Goal: Task Accomplishment & Management: Manage account settings

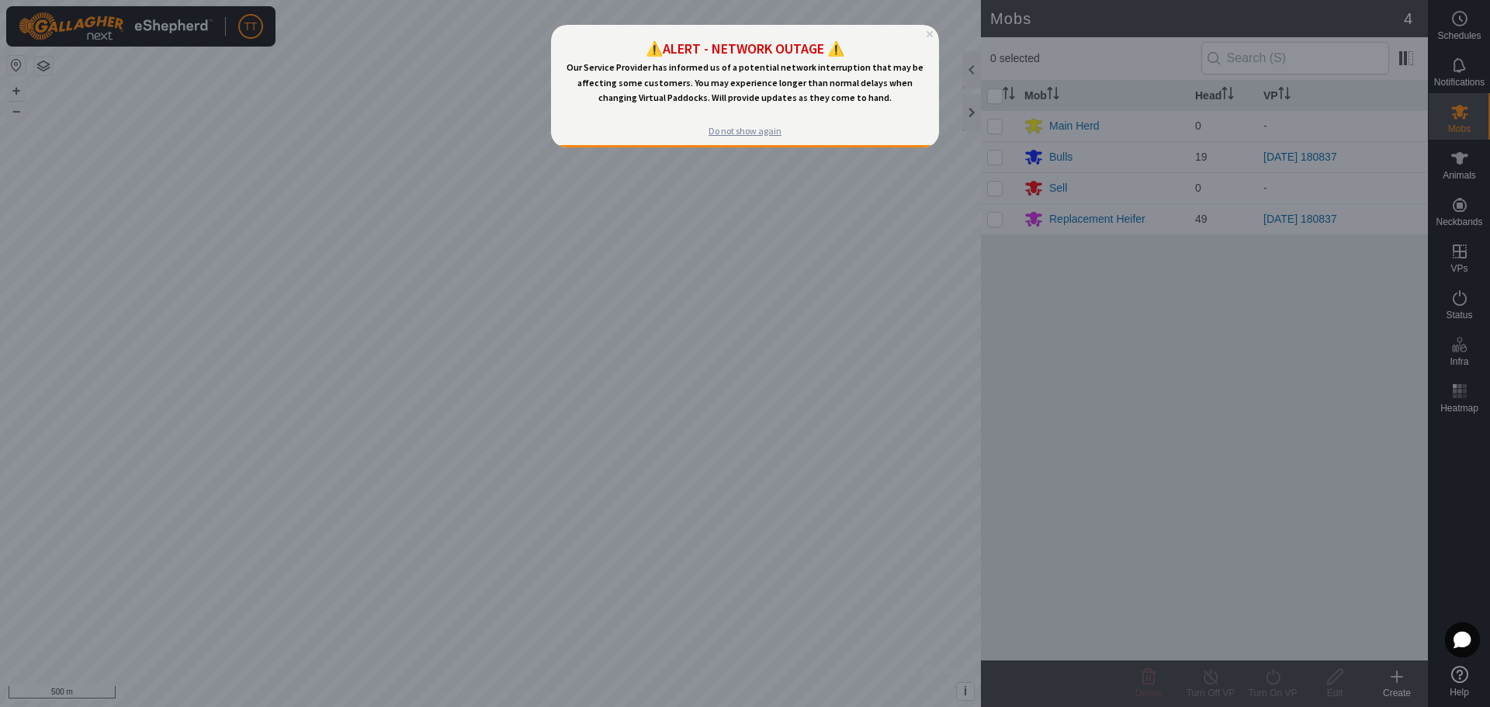
click at [770, 136] on div "Do not show again" at bounding box center [745, 131] width 73 height 12
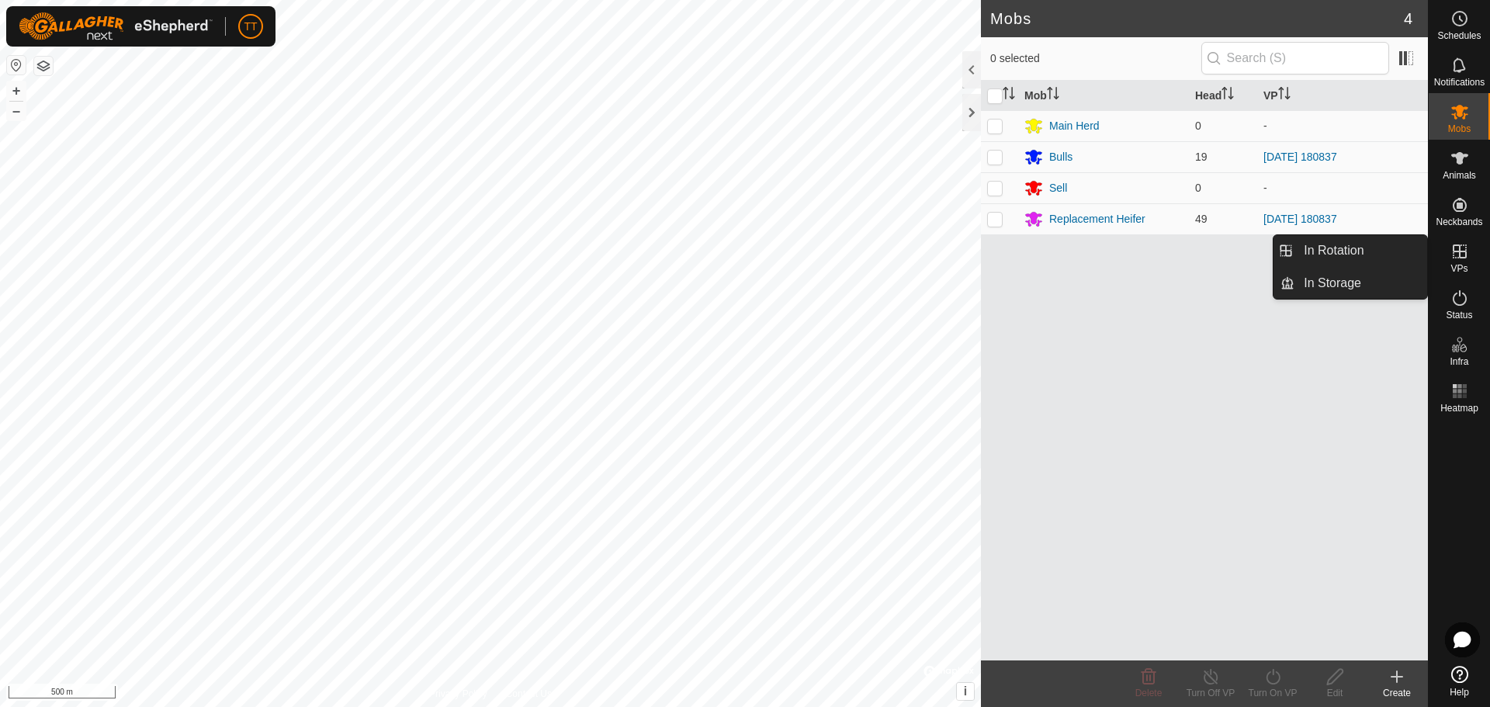
click at [1458, 259] on icon at bounding box center [1459, 251] width 19 height 19
click at [1461, 256] on icon at bounding box center [1459, 251] width 19 height 19
click at [1354, 248] on link "In Rotation" at bounding box center [1360, 250] width 133 height 31
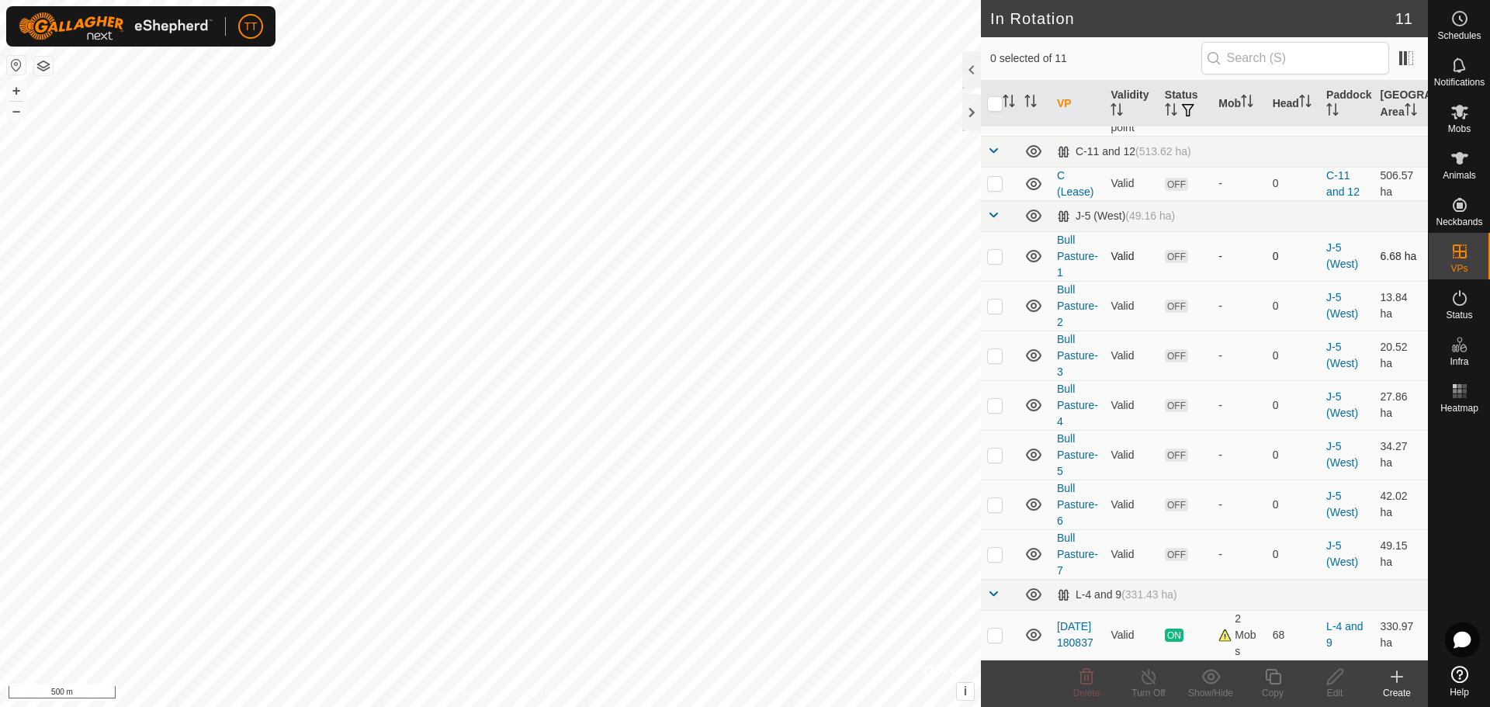
scroll to position [137, 0]
click at [1168, 636] on span "ON" at bounding box center [1174, 635] width 19 height 13
click at [1070, 632] on link "[DATE] 180837" at bounding box center [1075, 634] width 36 height 29
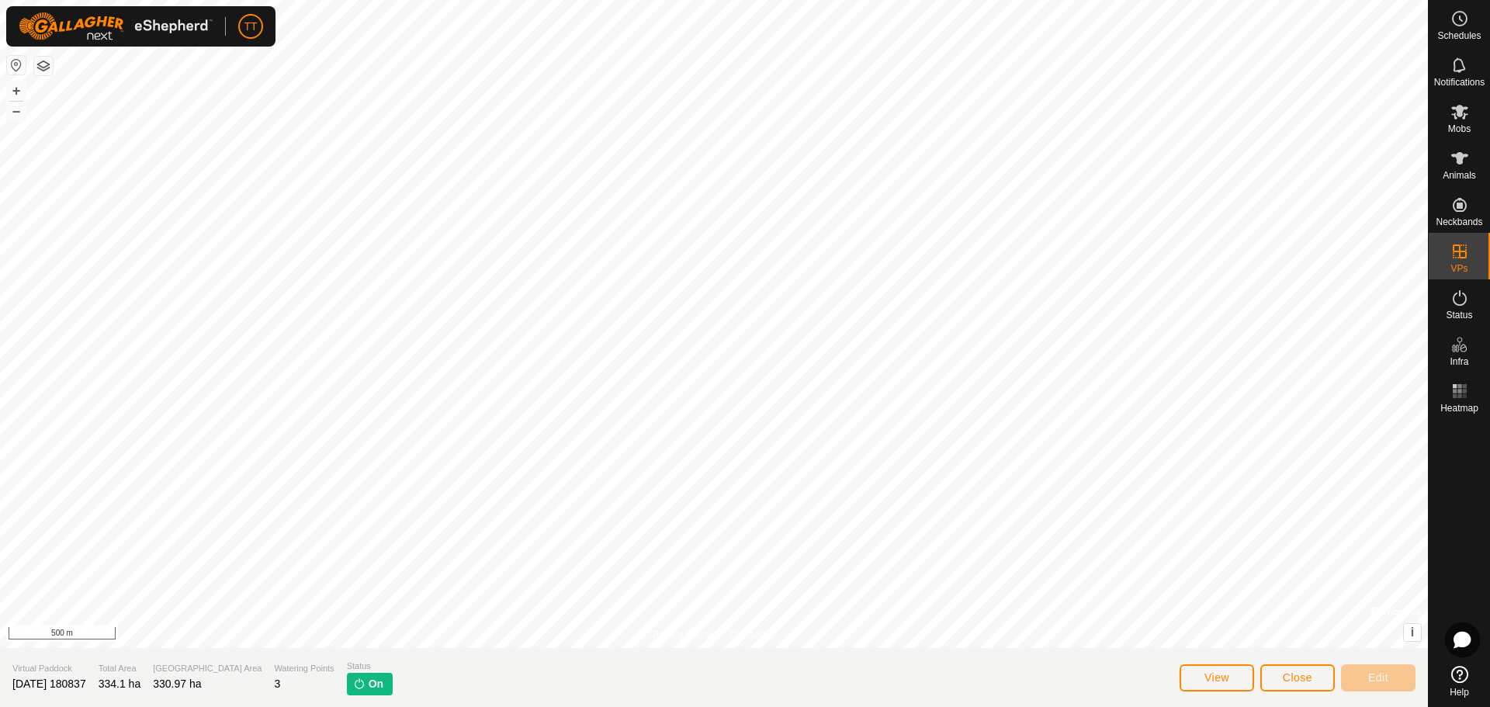
click at [369, 685] on span "On" at bounding box center [376, 684] width 15 height 16
click at [1213, 675] on span "View" at bounding box center [1216, 677] width 25 height 12
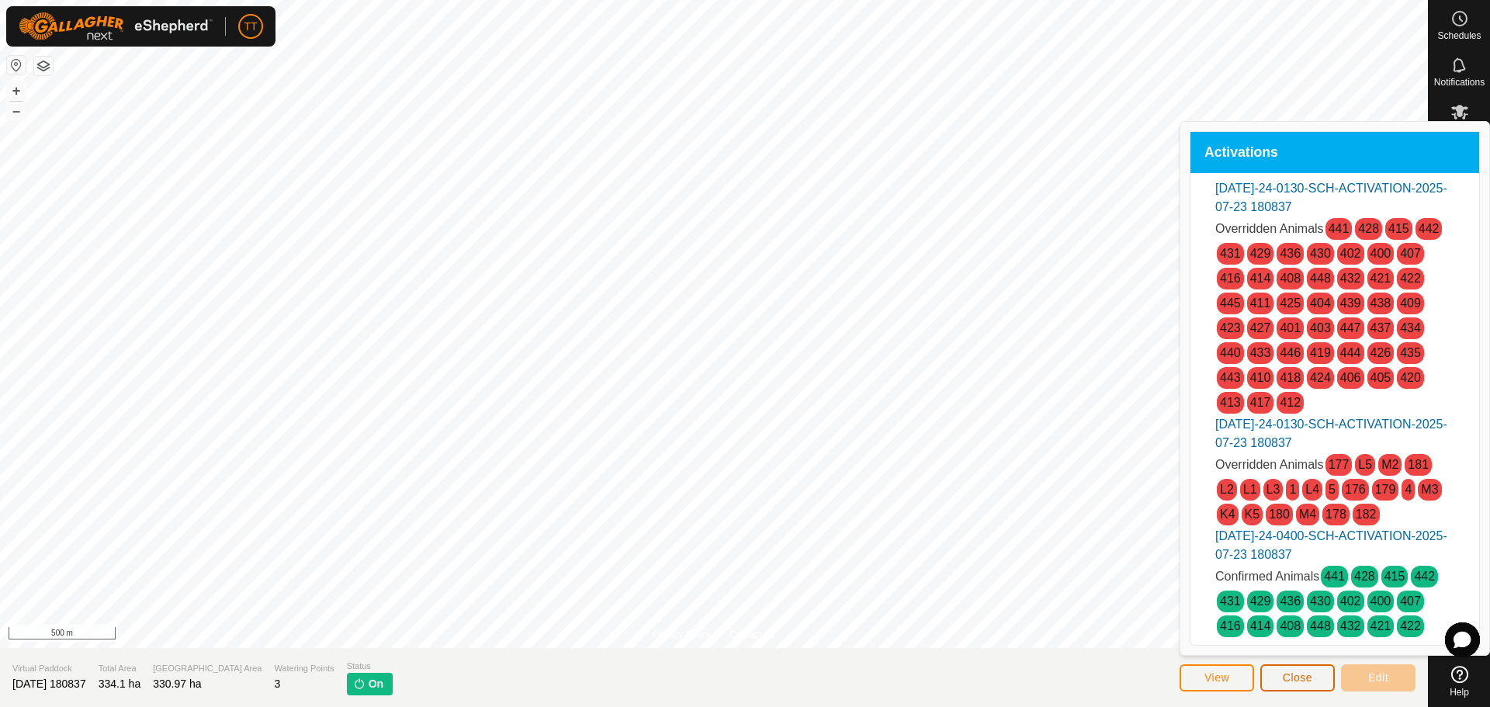
click at [1295, 678] on span "Close" at bounding box center [1297, 677] width 29 height 12
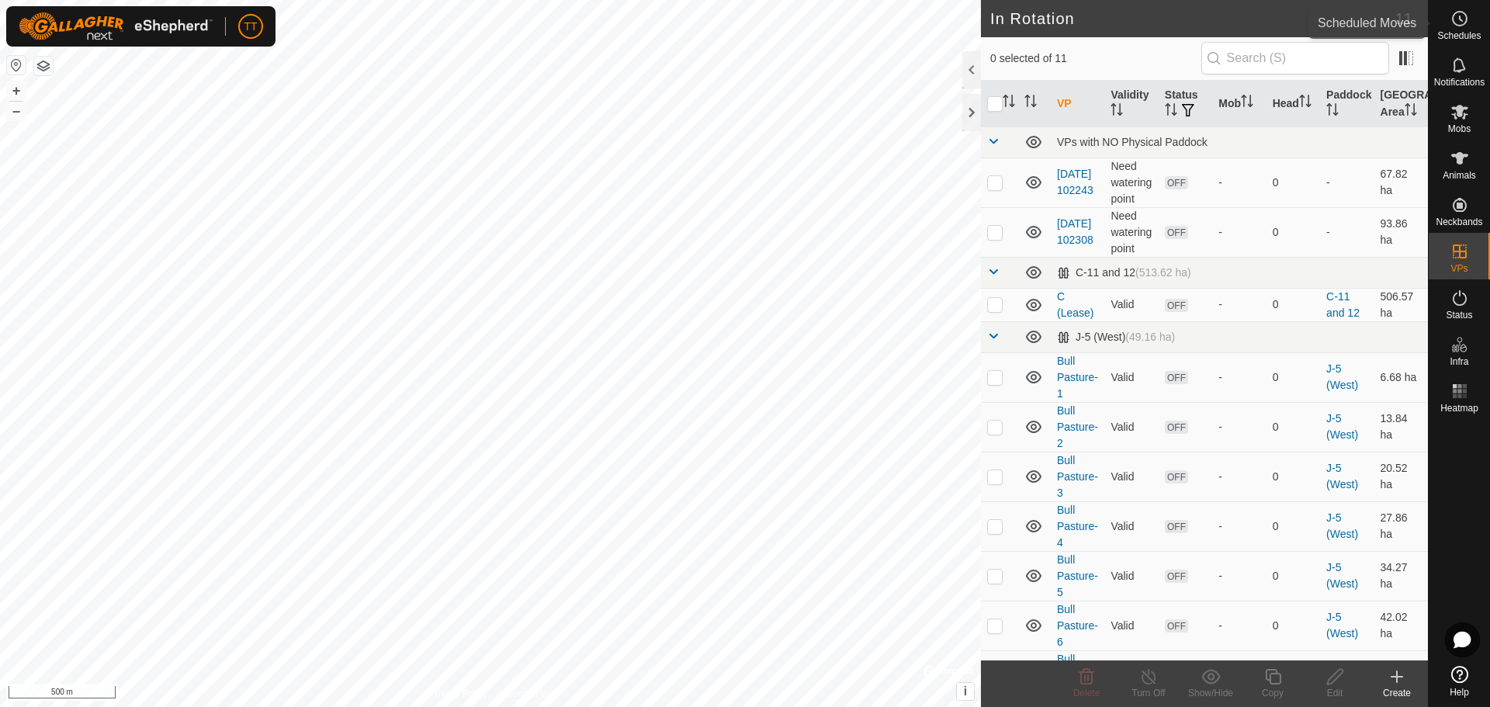
click at [1466, 23] on circle at bounding box center [1460, 19] width 14 height 14
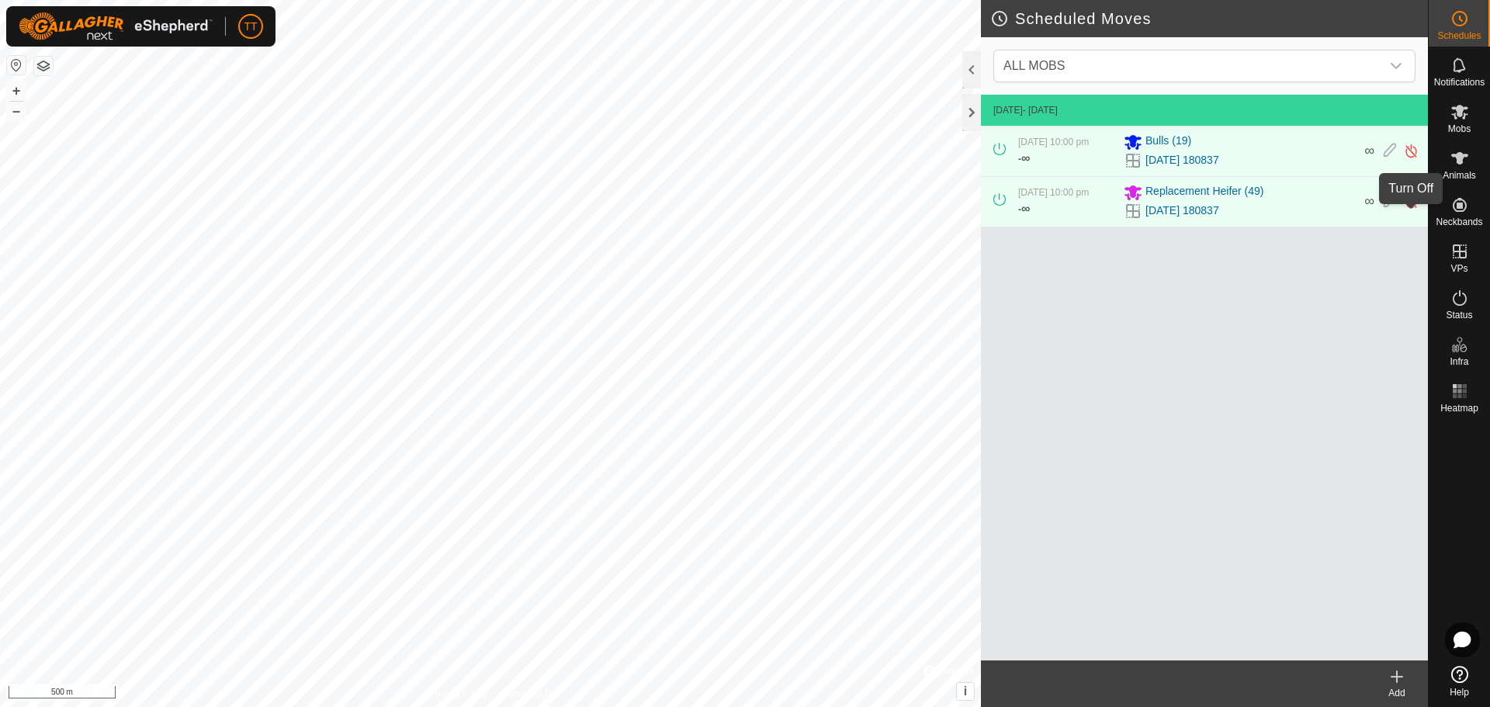
click at [1410, 210] on img at bounding box center [1411, 201] width 15 height 16
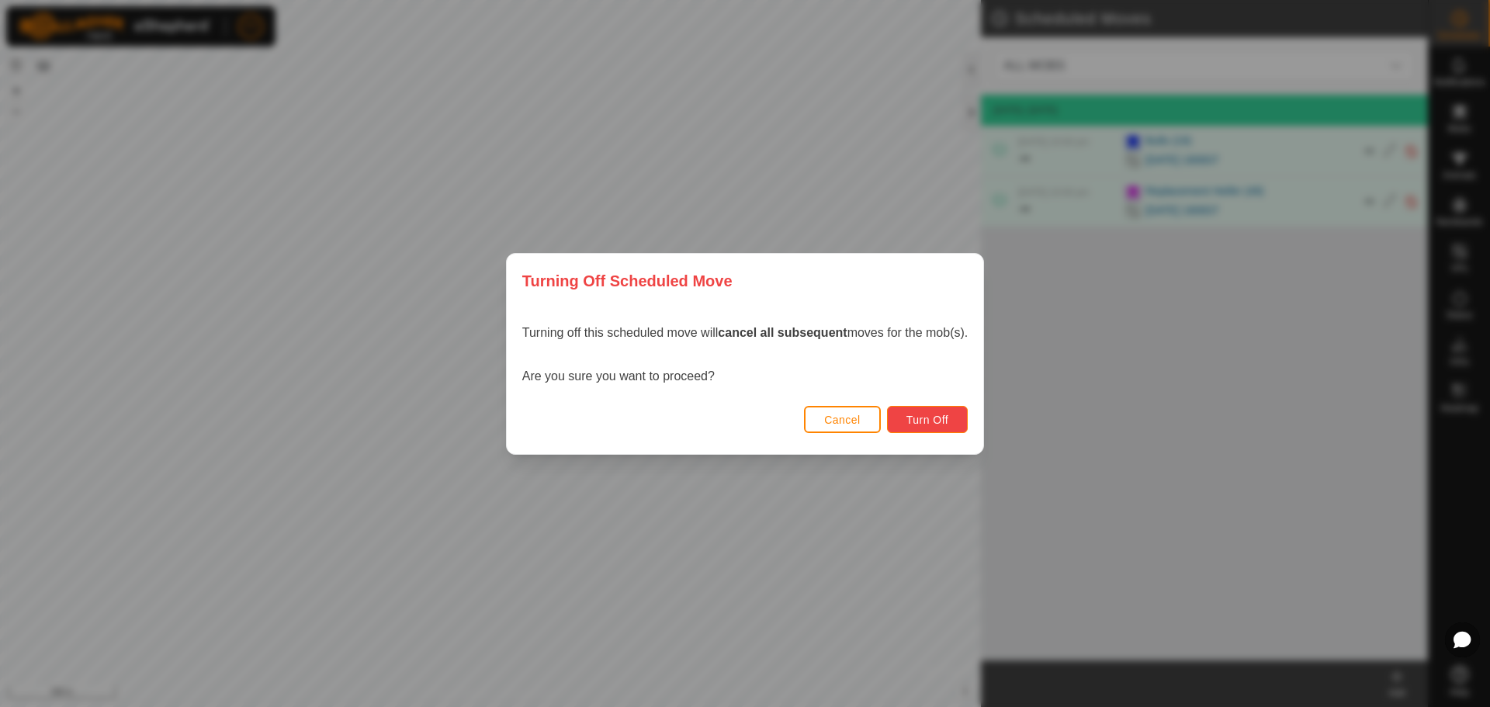
click at [941, 420] on span "Turn Off" at bounding box center [927, 420] width 43 height 12
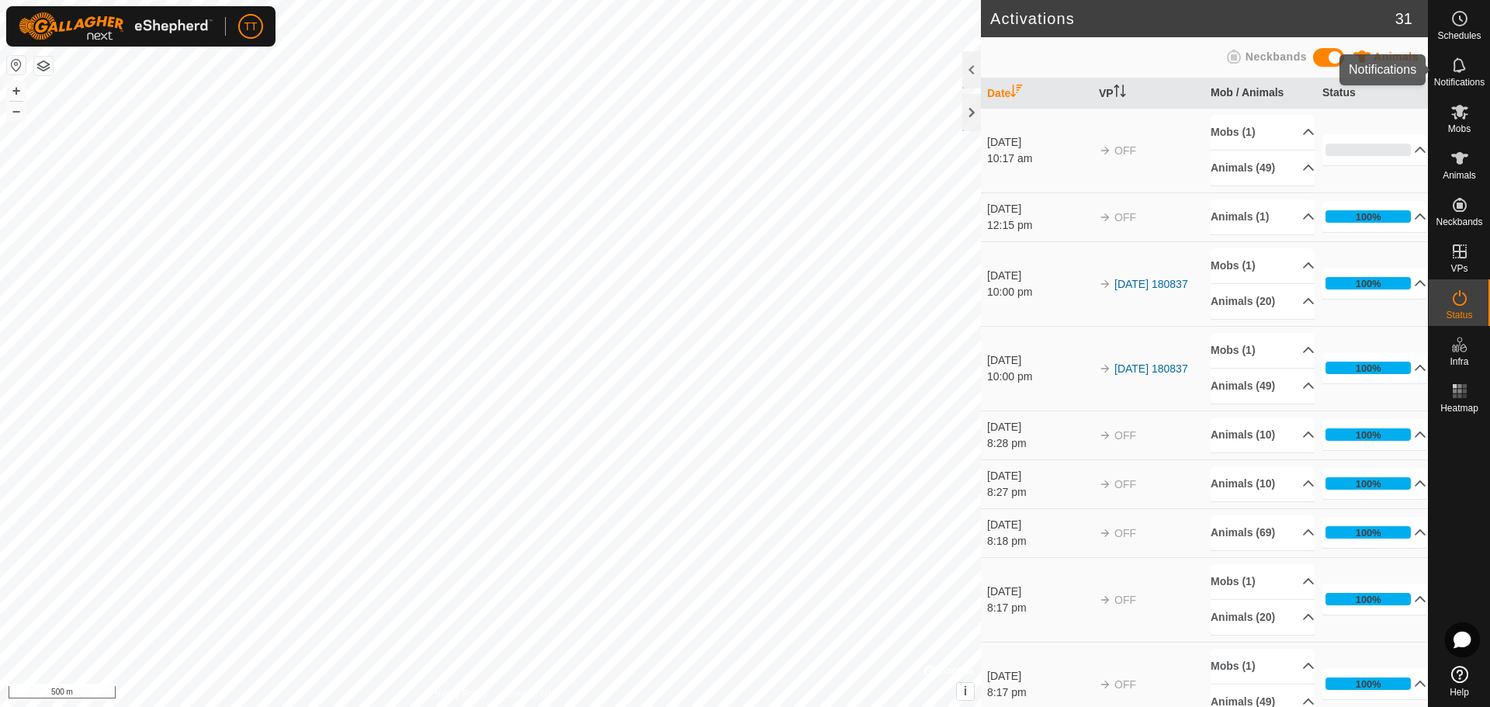
click at [1464, 22] on icon at bounding box center [1459, 18] width 19 height 19
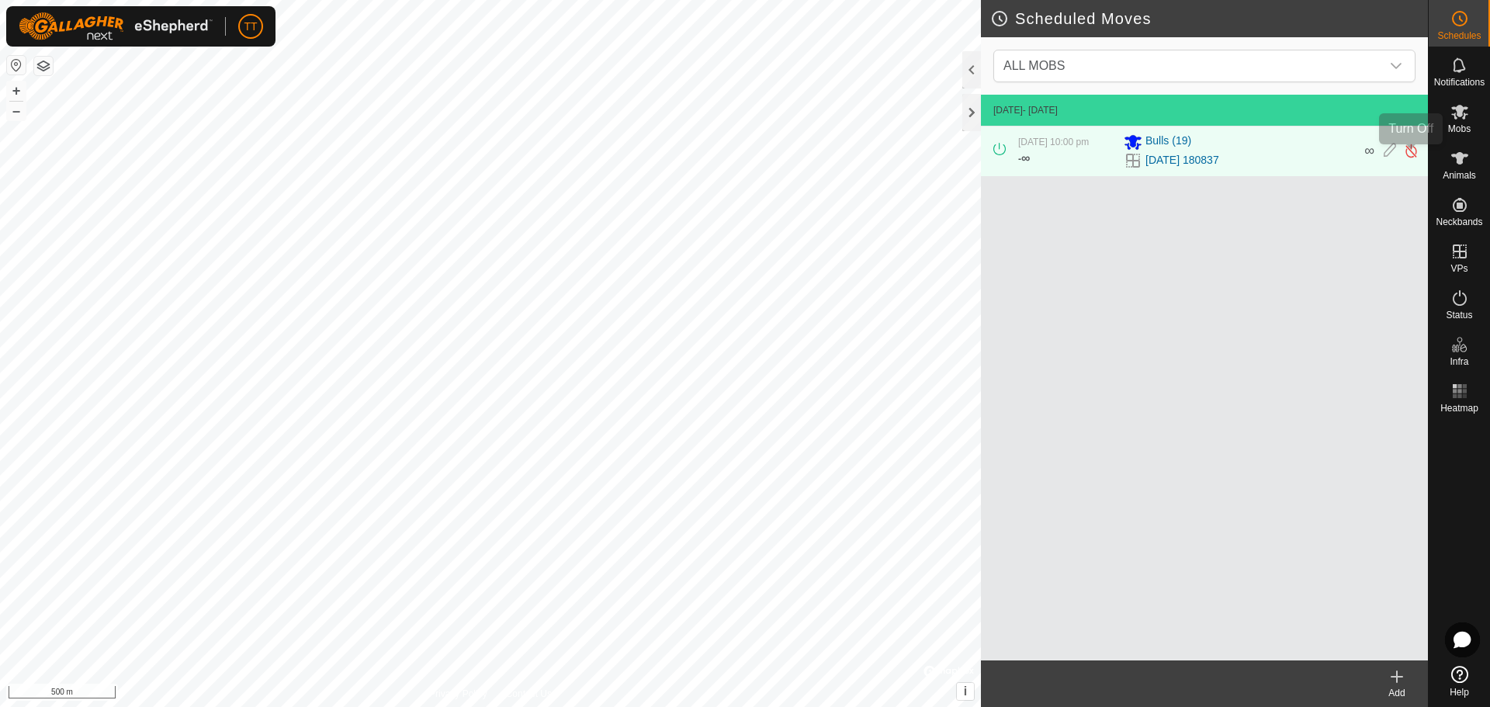
click at [1406, 158] on img at bounding box center [1411, 151] width 15 height 16
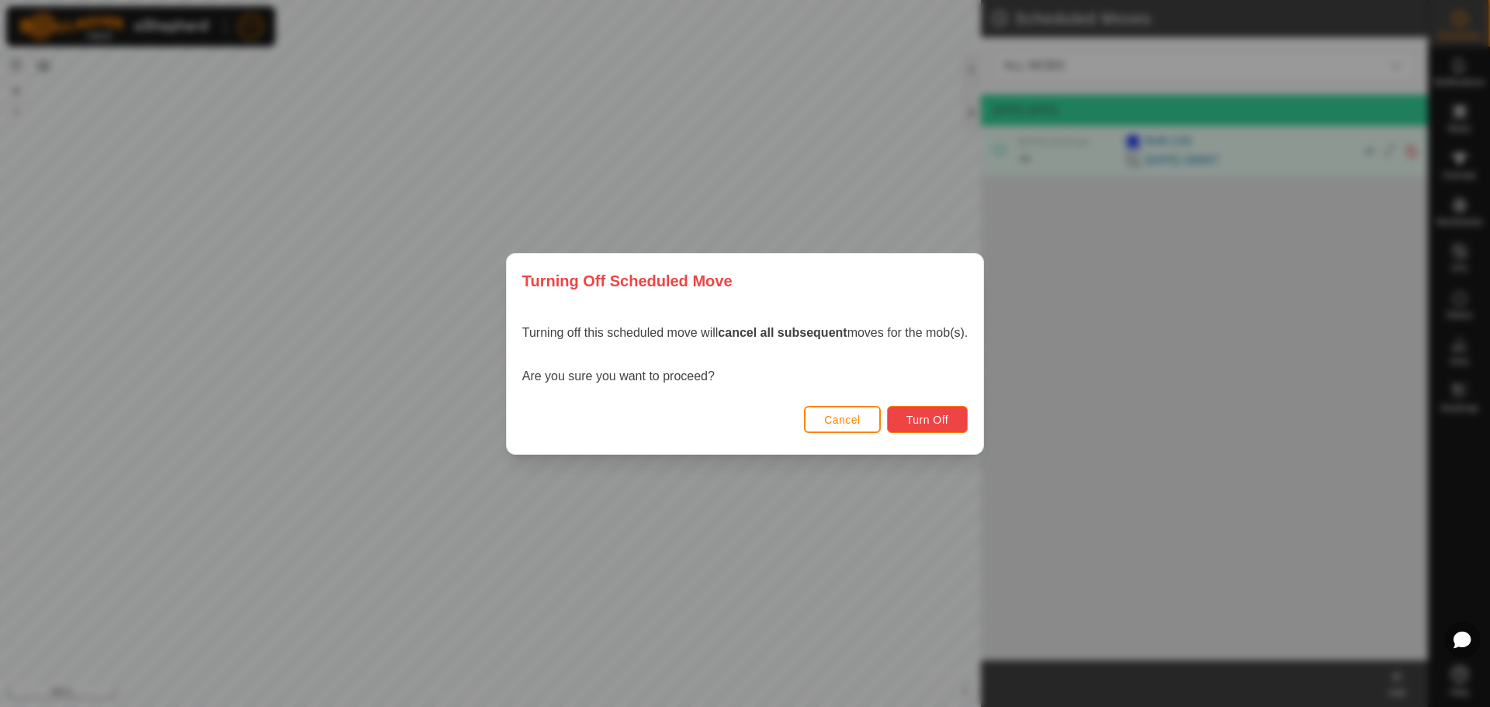
click at [910, 418] on span "Turn Off" at bounding box center [927, 420] width 43 height 12
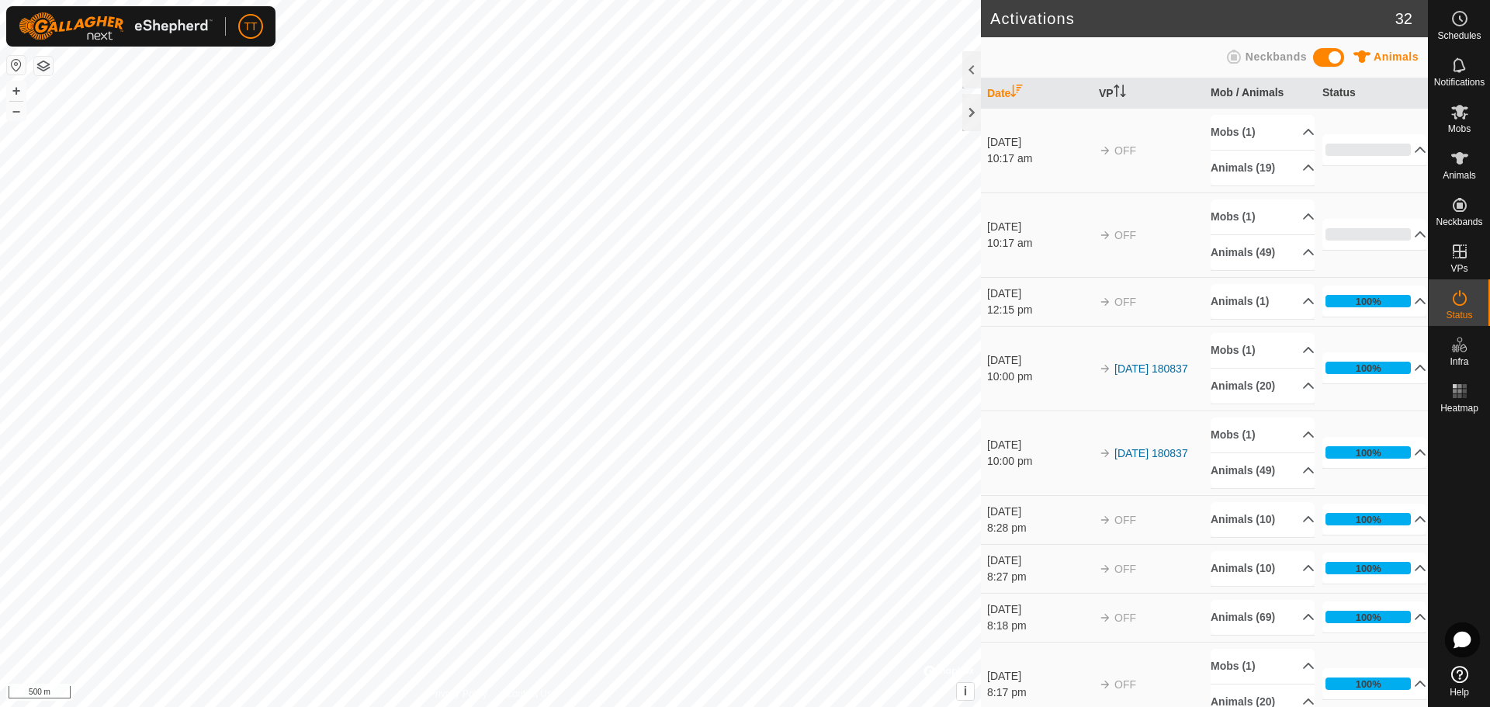
click at [1338, 57] on span at bounding box center [1328, 57] width 31 height 19
click at [1329, 58] on span at bounding box center [1328, 57] width 31 height 19
click at [1465, 28] on es-schedule-vp-svg-icon at bounding box center [1460, 18] width 28 height 25
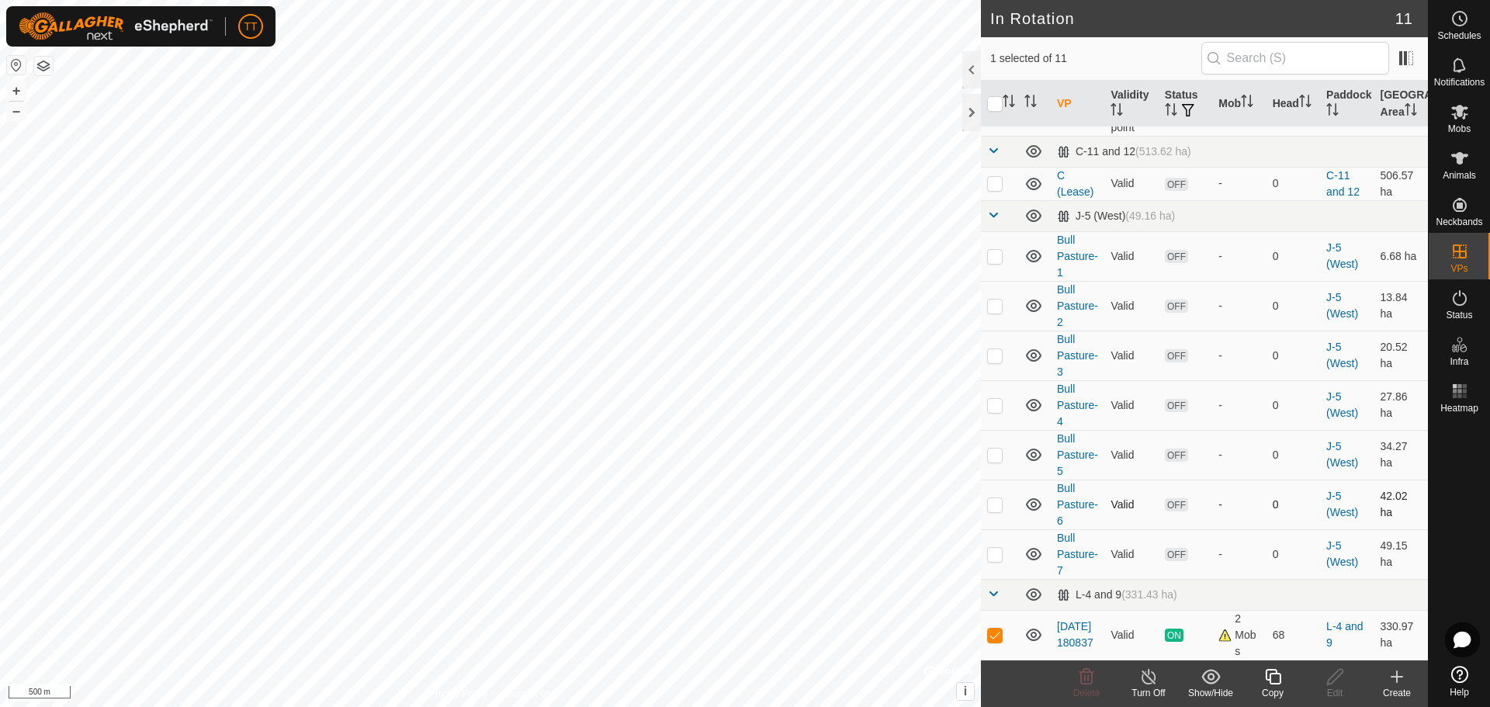
scroll to position [137, 0]
click at [1149, 684] on icon at bounding box center [1148, 676] width 19 height 19
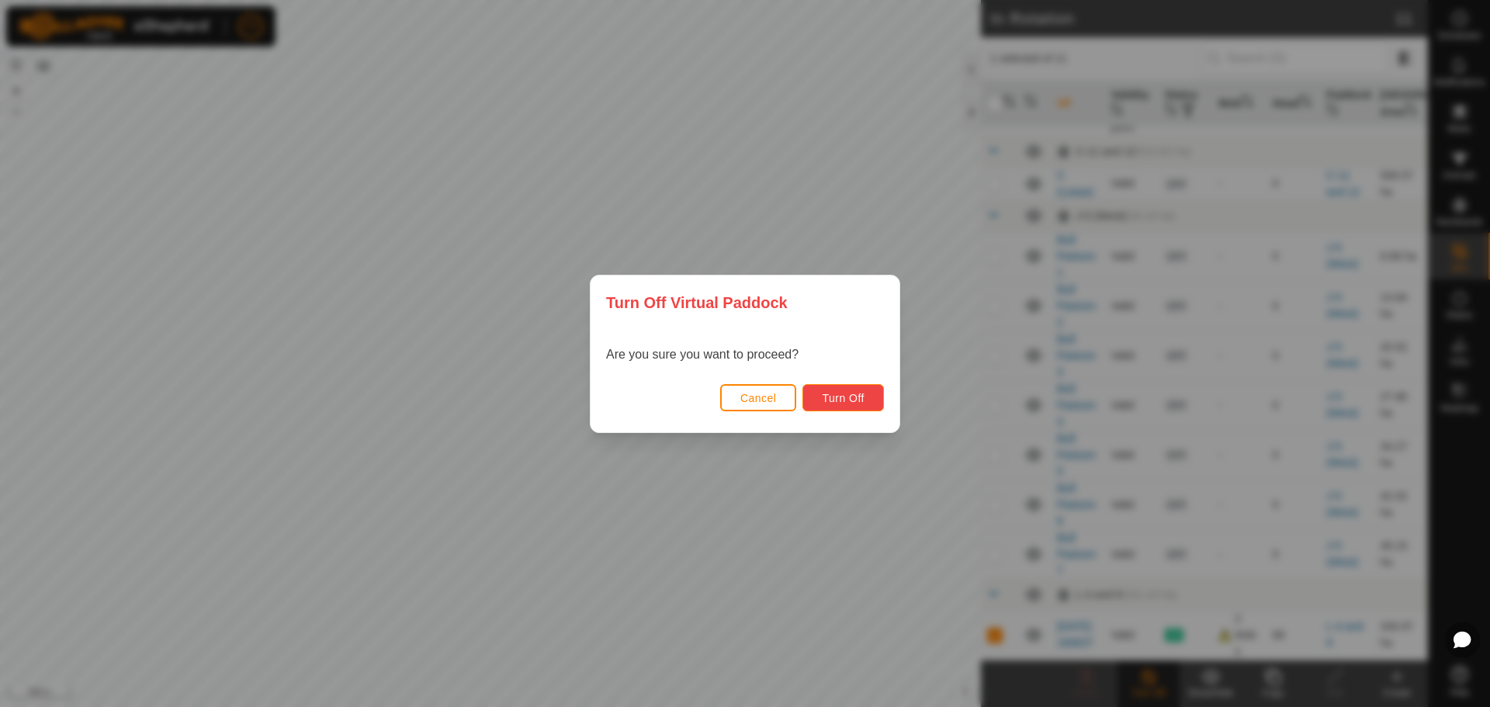
click at [866, 397] on button "Turn Off" at bounding box center [842, 397] width 81 height 27
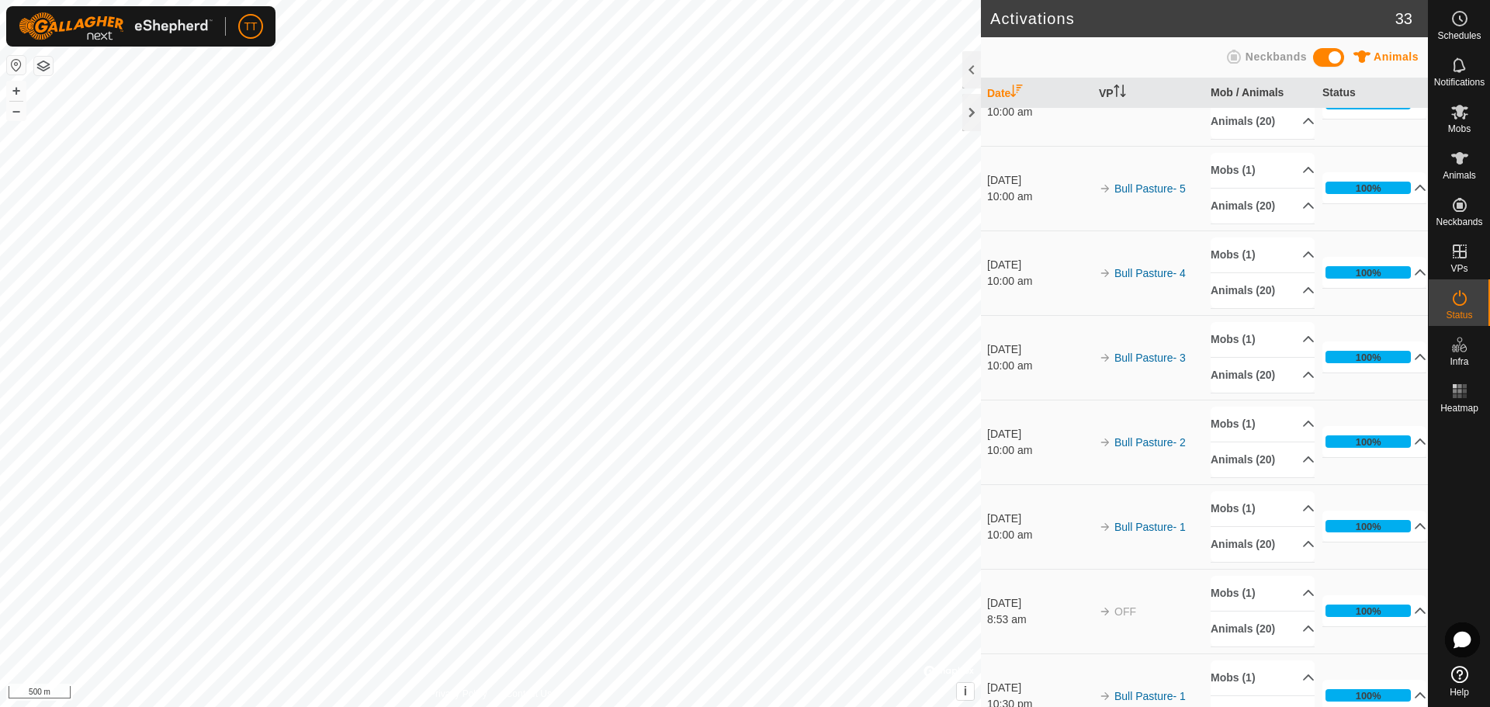
scroll to position [1693, 0]
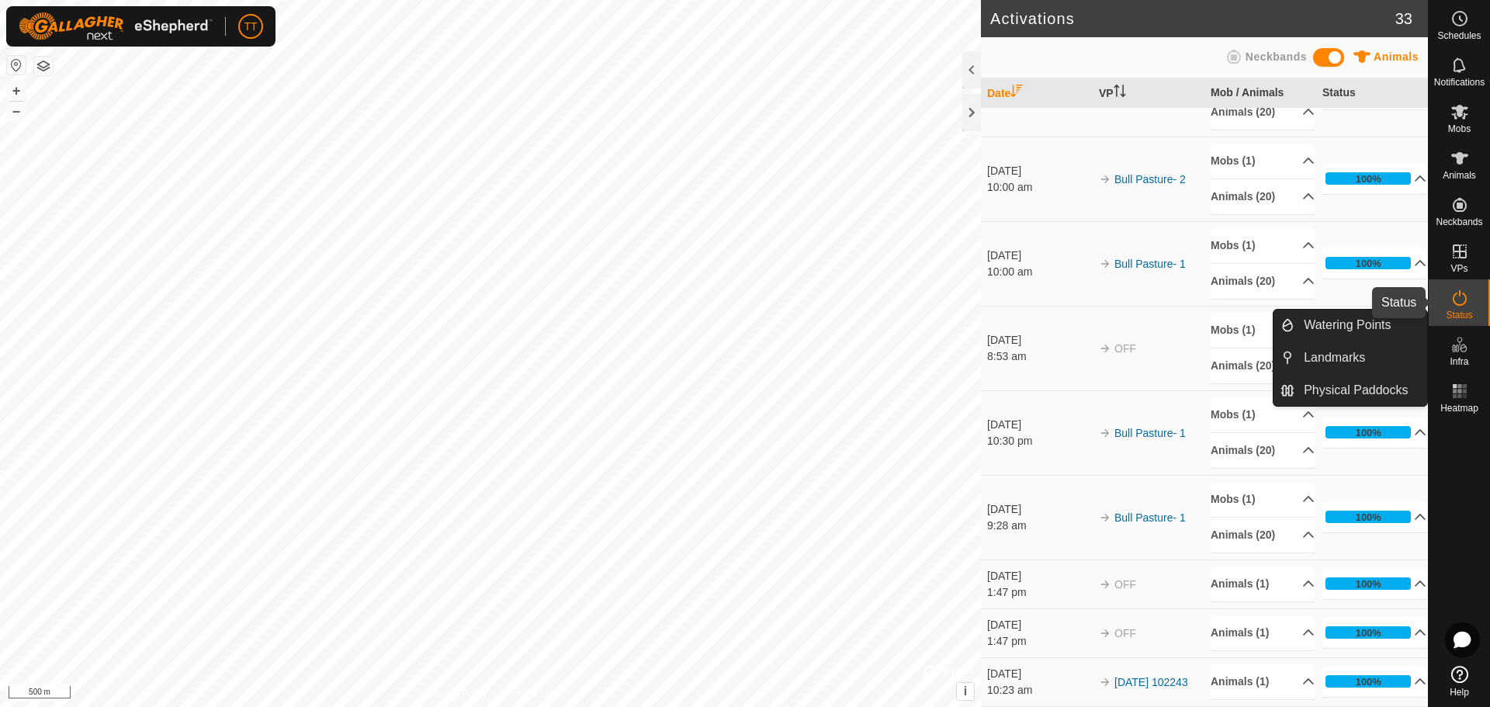
click at [1462, 304] on icon at bounding box center [1460, 298] width 14 height 16
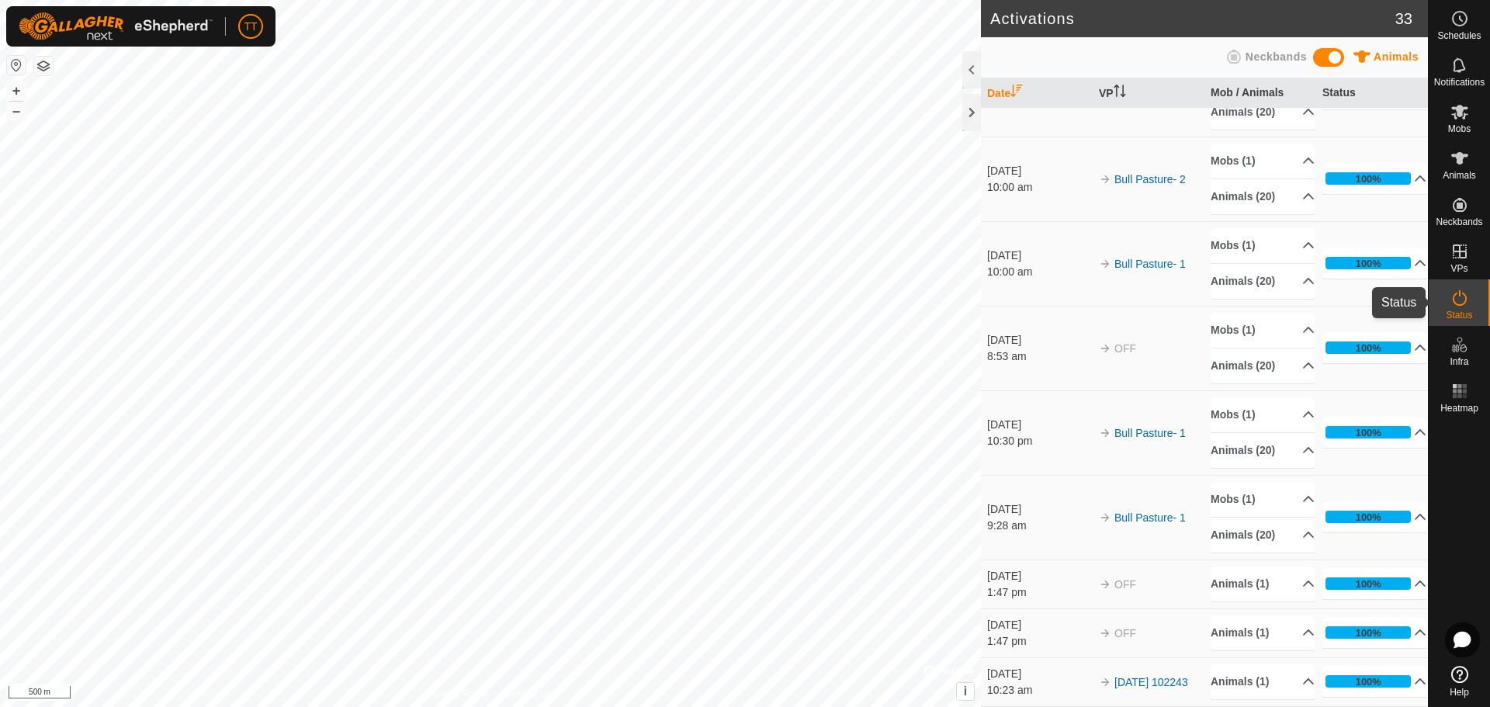
click at [1443, 305] on div "Status" at bounding box center [1459, 302] width 61 height 47
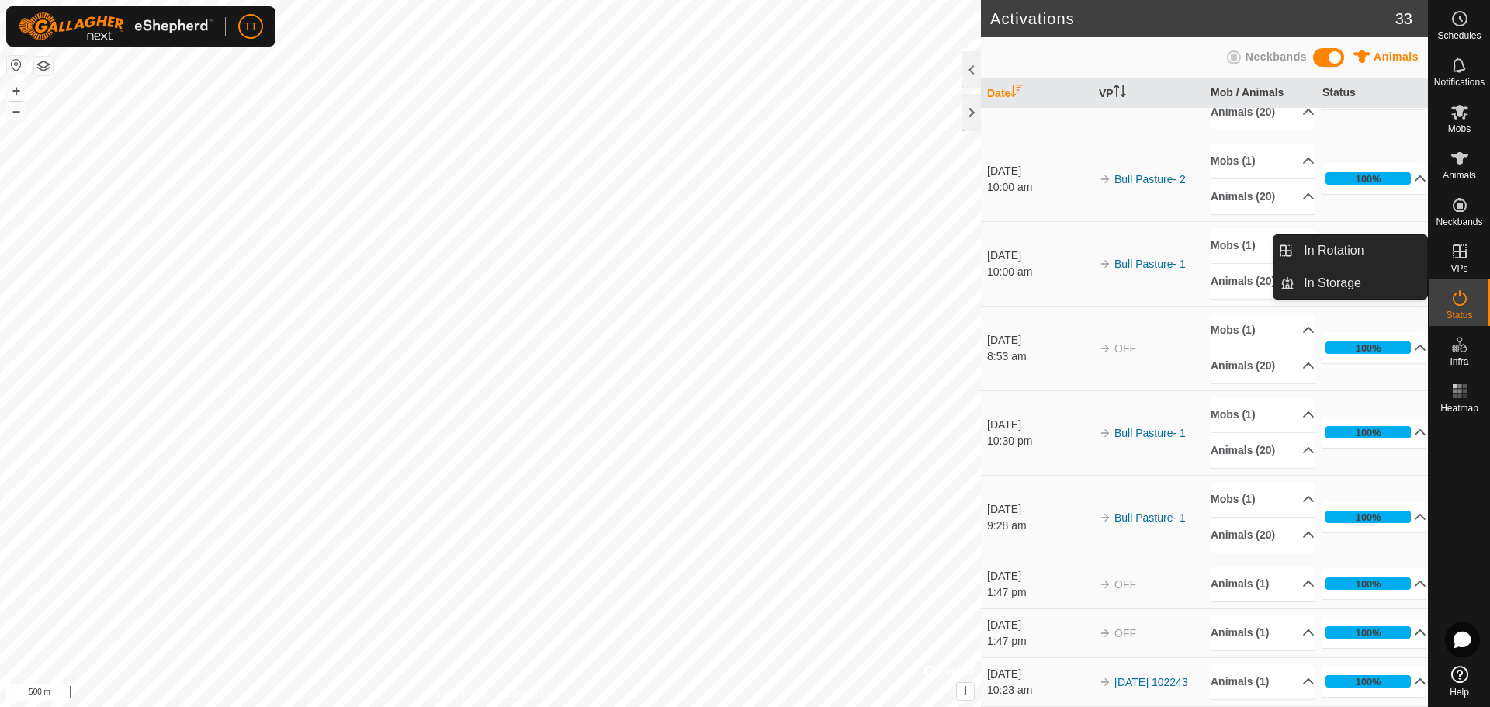
click at [1456, 260] on icon at bounding box center [1459, 251] width 19 height 19
click at [1366, 280] on link "In Storage" at bounding box center [1360, 283] width 133 height 31
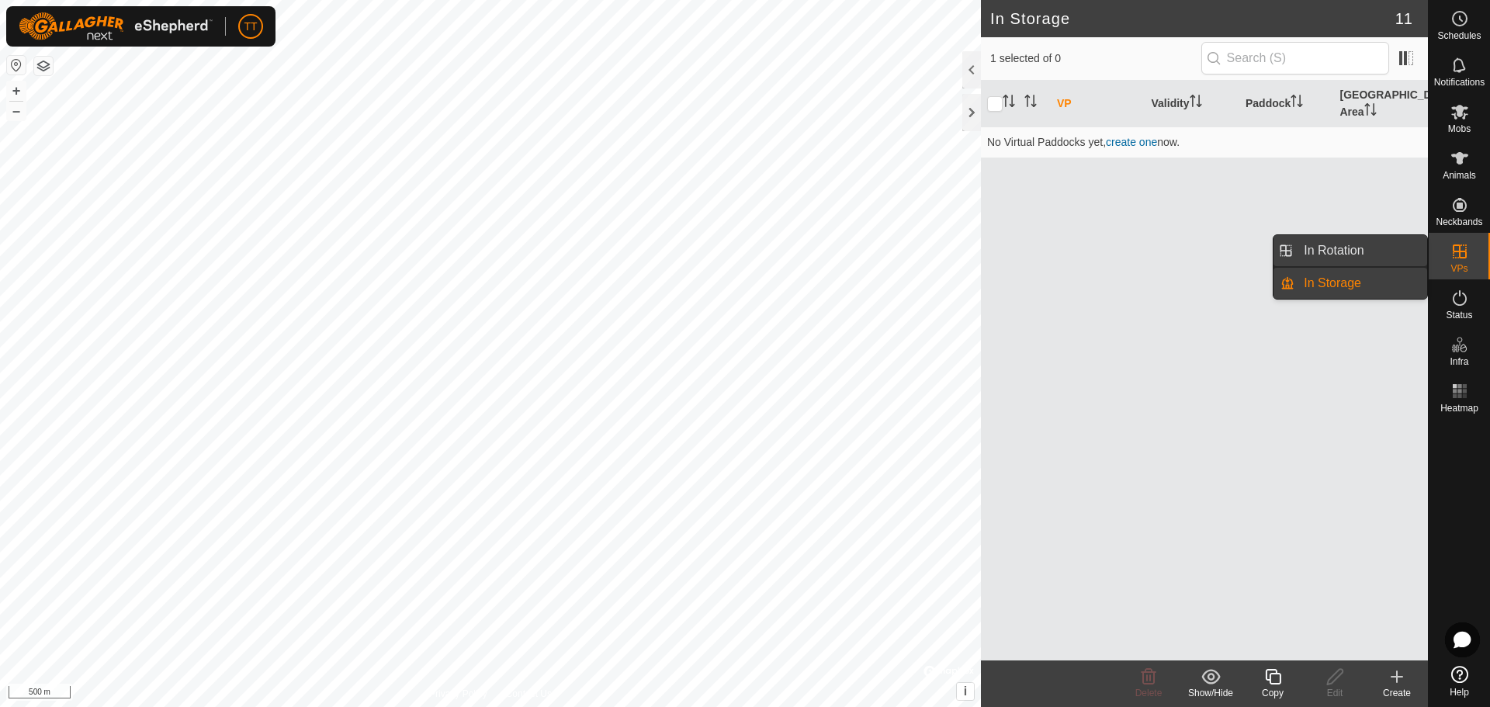
click at [1370, 251] on link "In Rotation" at bounding box center [1360, 250] width 133 height 31
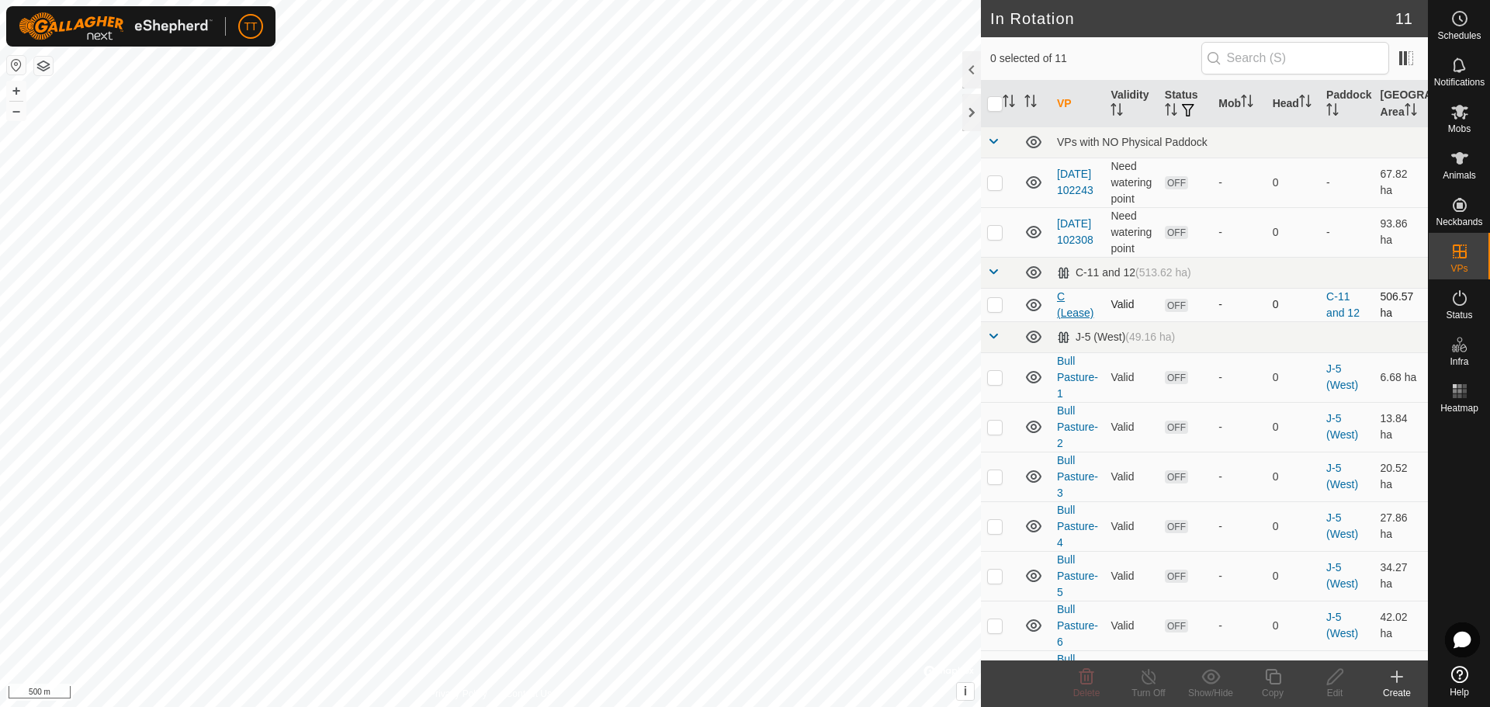
click at [1068, 319] on link "C (Lease)" at bounding box center [1075, 304] width 36 height 29
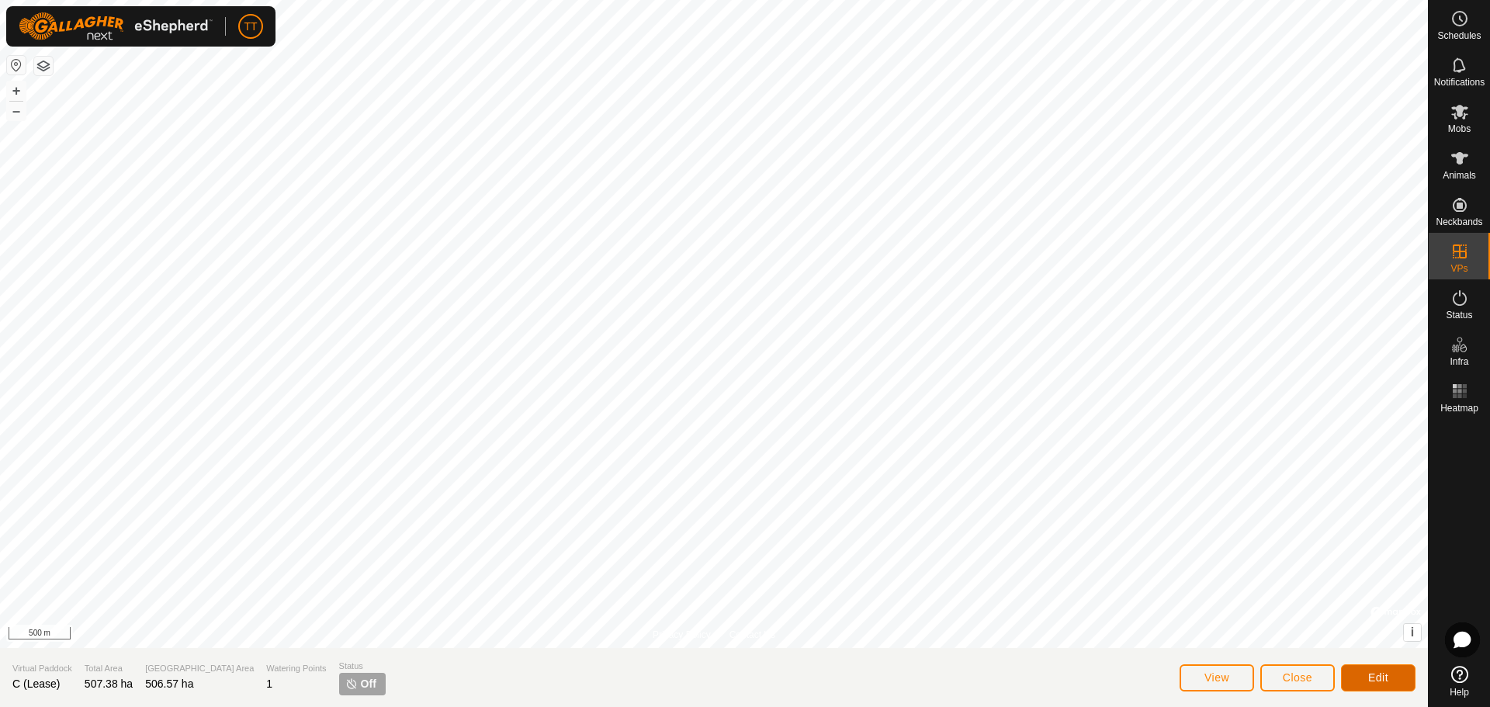
click at [1362, 671] on button "Edit" at bounding box center [1378, 677] width 75 height 27
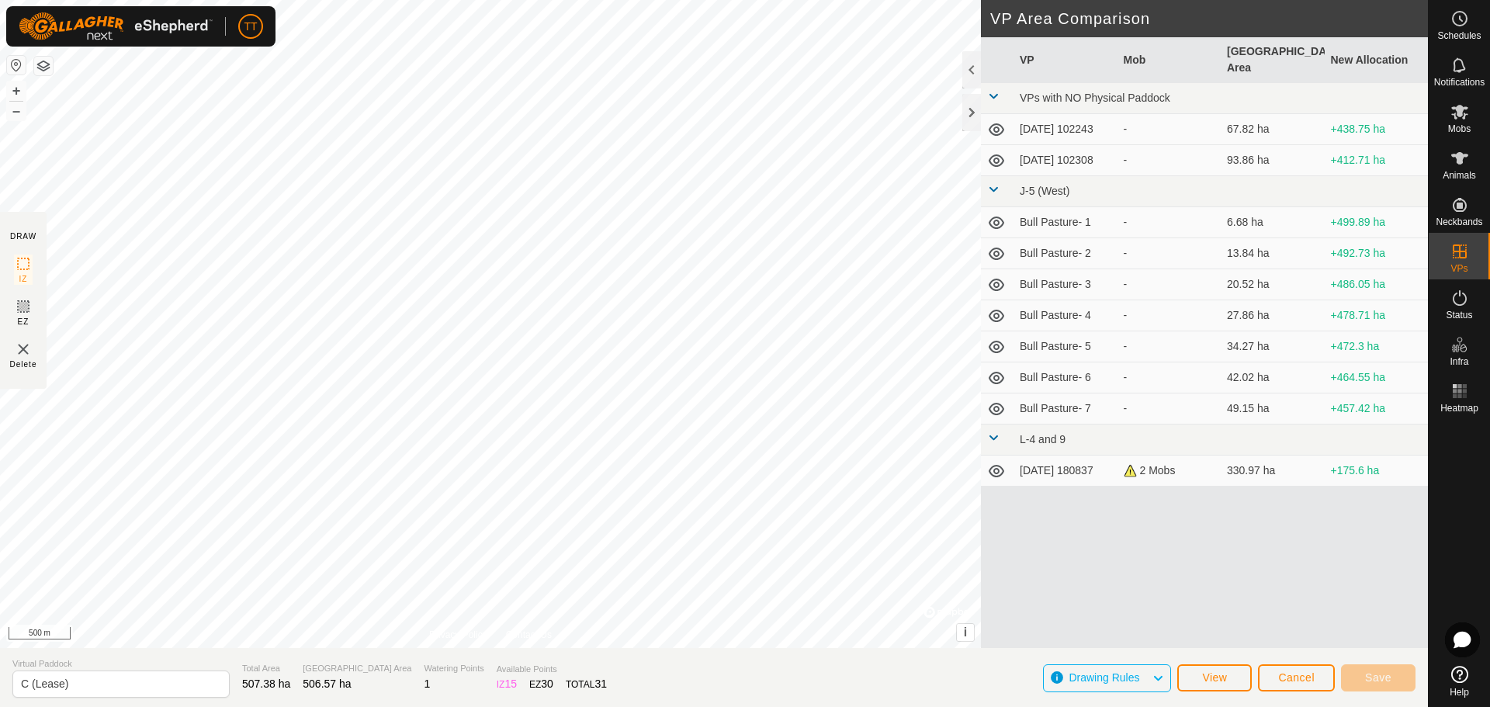
click at [1142, 673] on span "Drawing Rules" at bounding box center [1110, 678] width 83 height 20
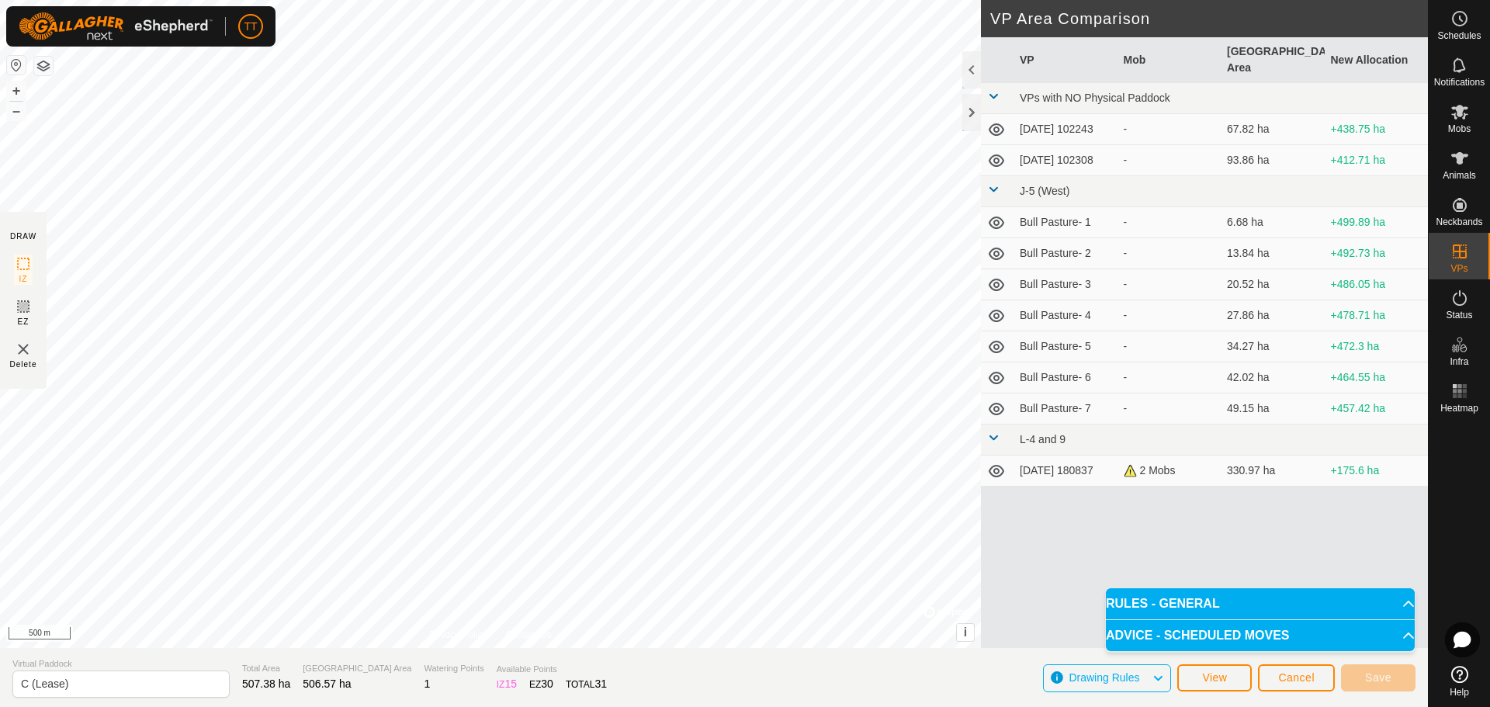
click at [1142, 673] on span "Drawing Rules" at bounding box center [1110, 678] width 83 height 20
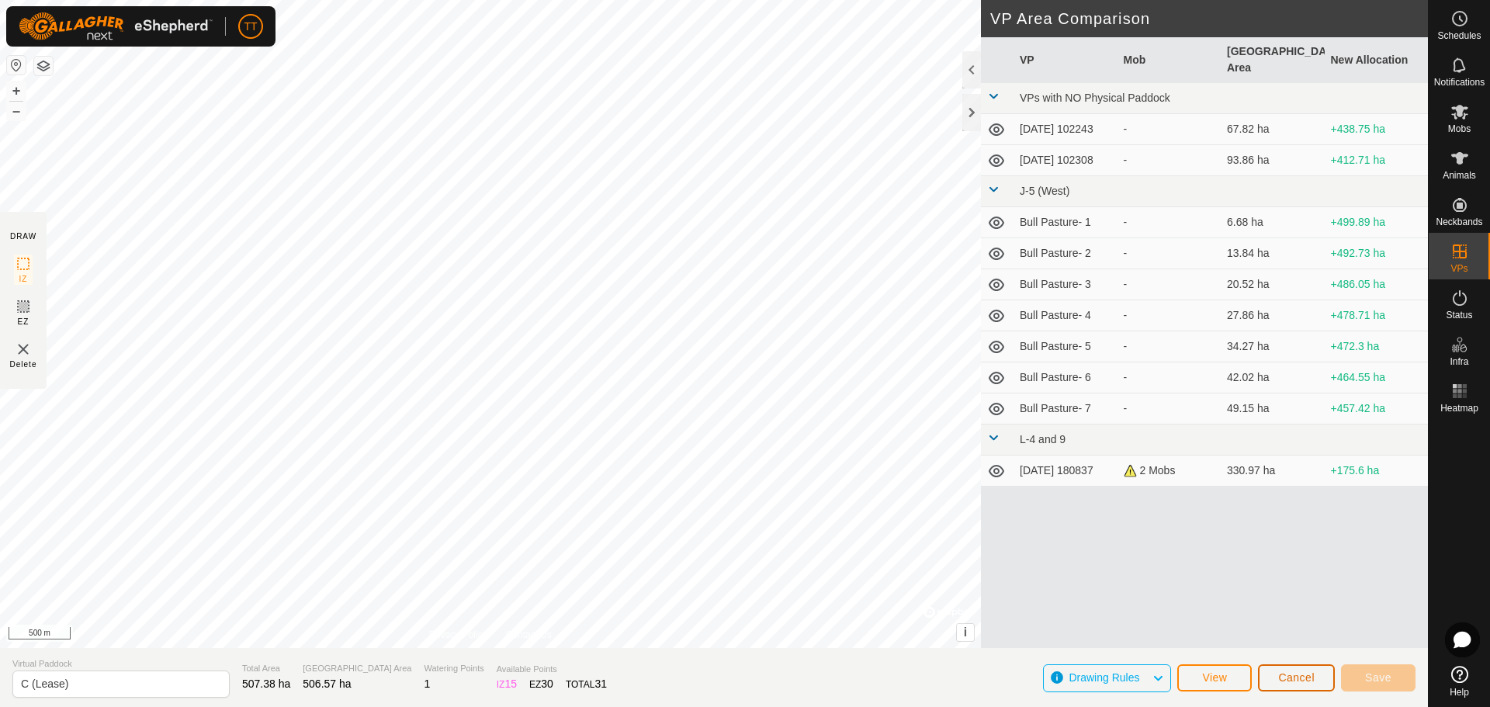
click at [1265, 674] on button "Cancel" at bounding box center [1296, 677] width 77 height 27
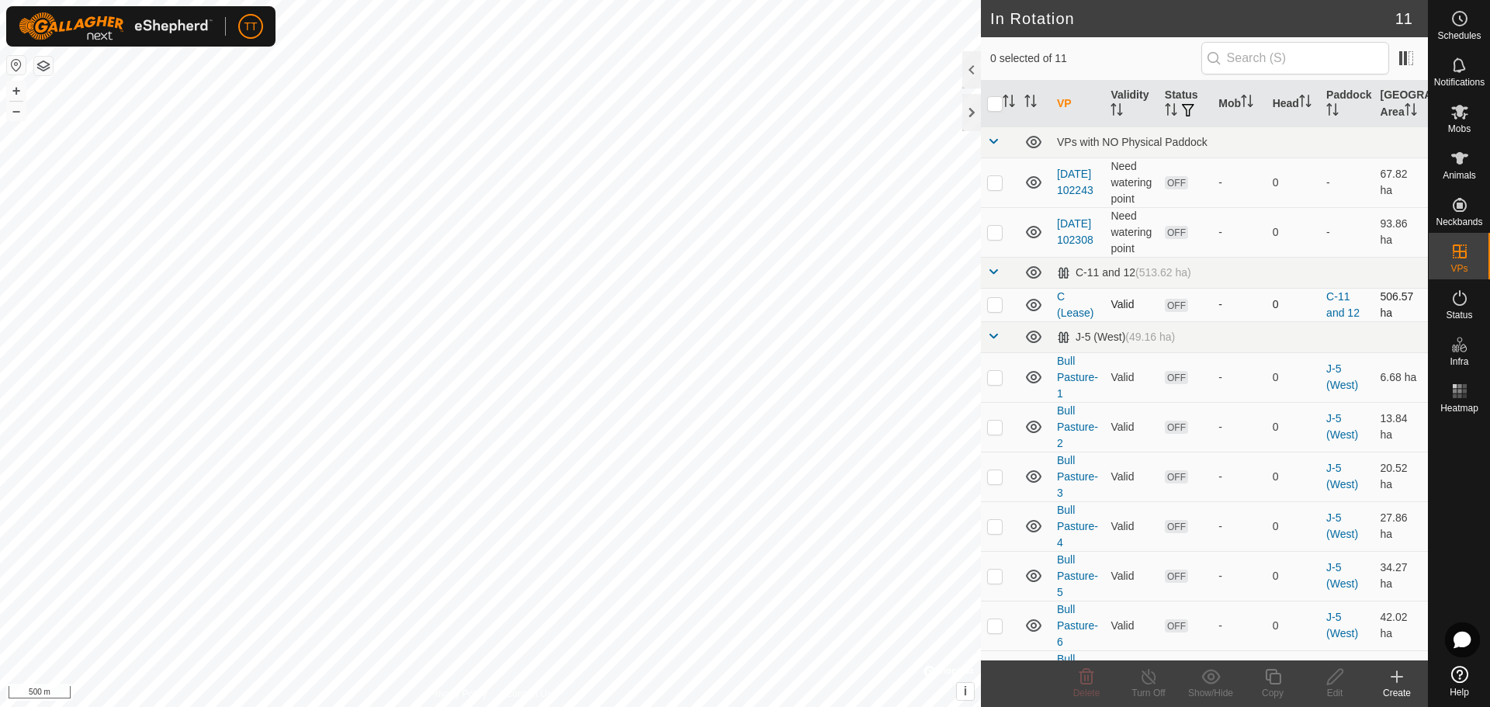
click at [996, 310] on p-checkbox at bounding box center [995, 304] width 16 height 12
checkbox input "true"
click at [1335, 676] on icon at bounding box center [1335, 676] width 19 height 19
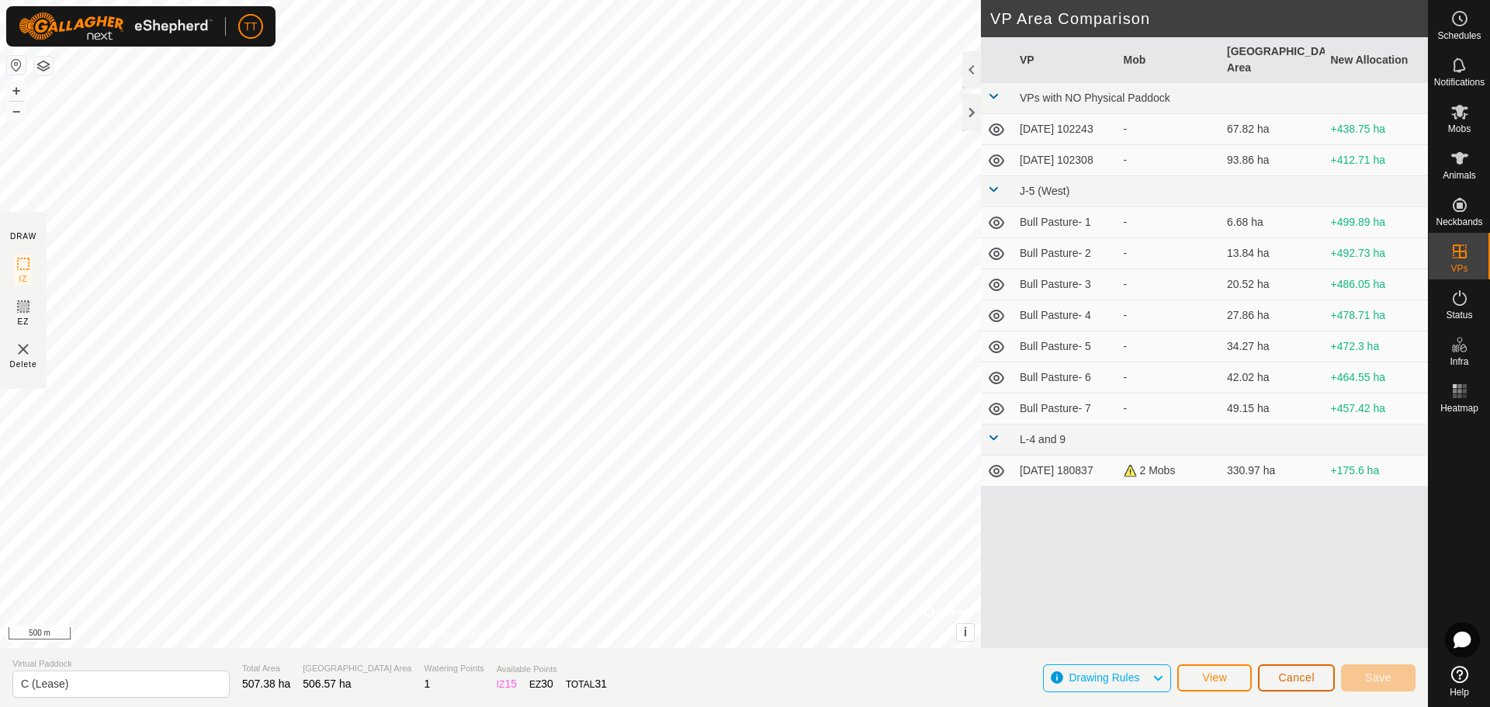
click at [1308, 674] on span "Cancel" at bounding box center [1296, 677] width 36 height 12
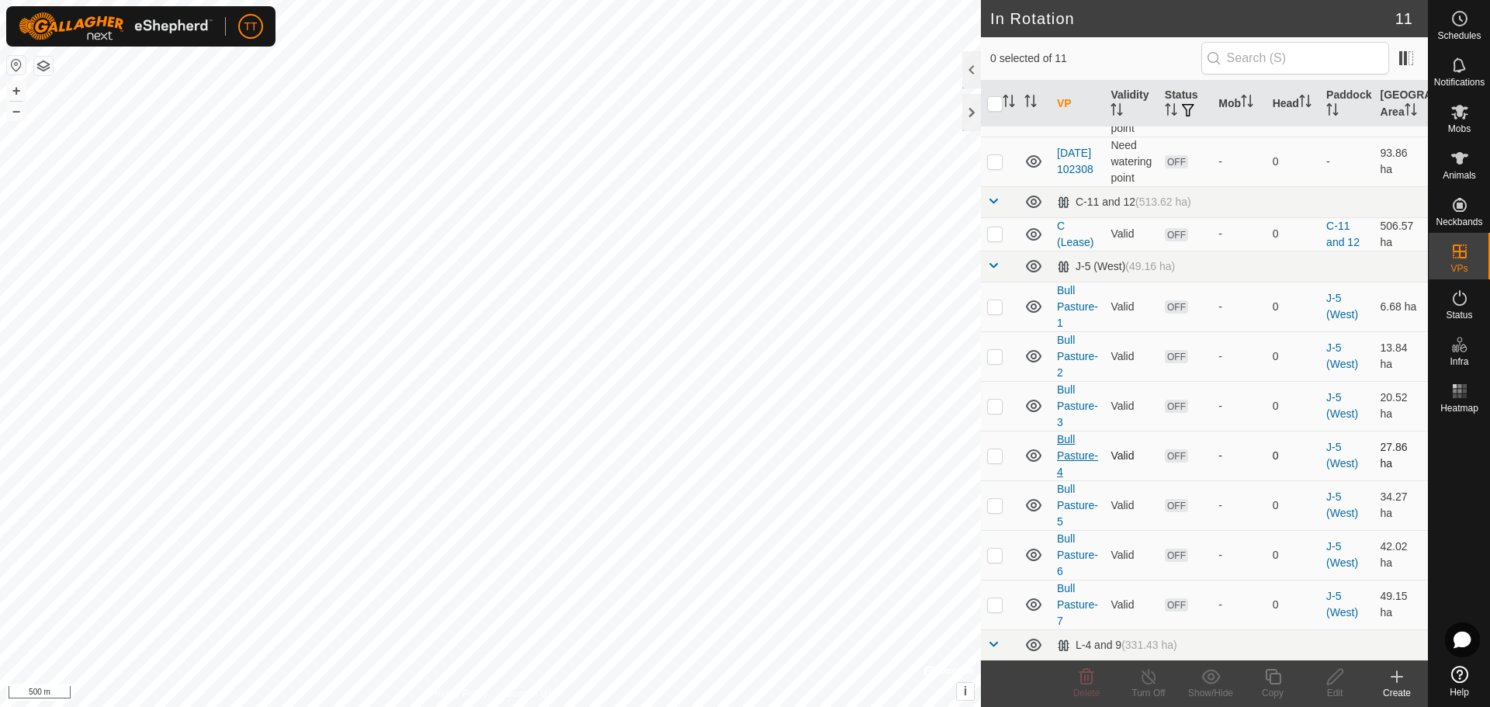
scroll to position [137, 0]
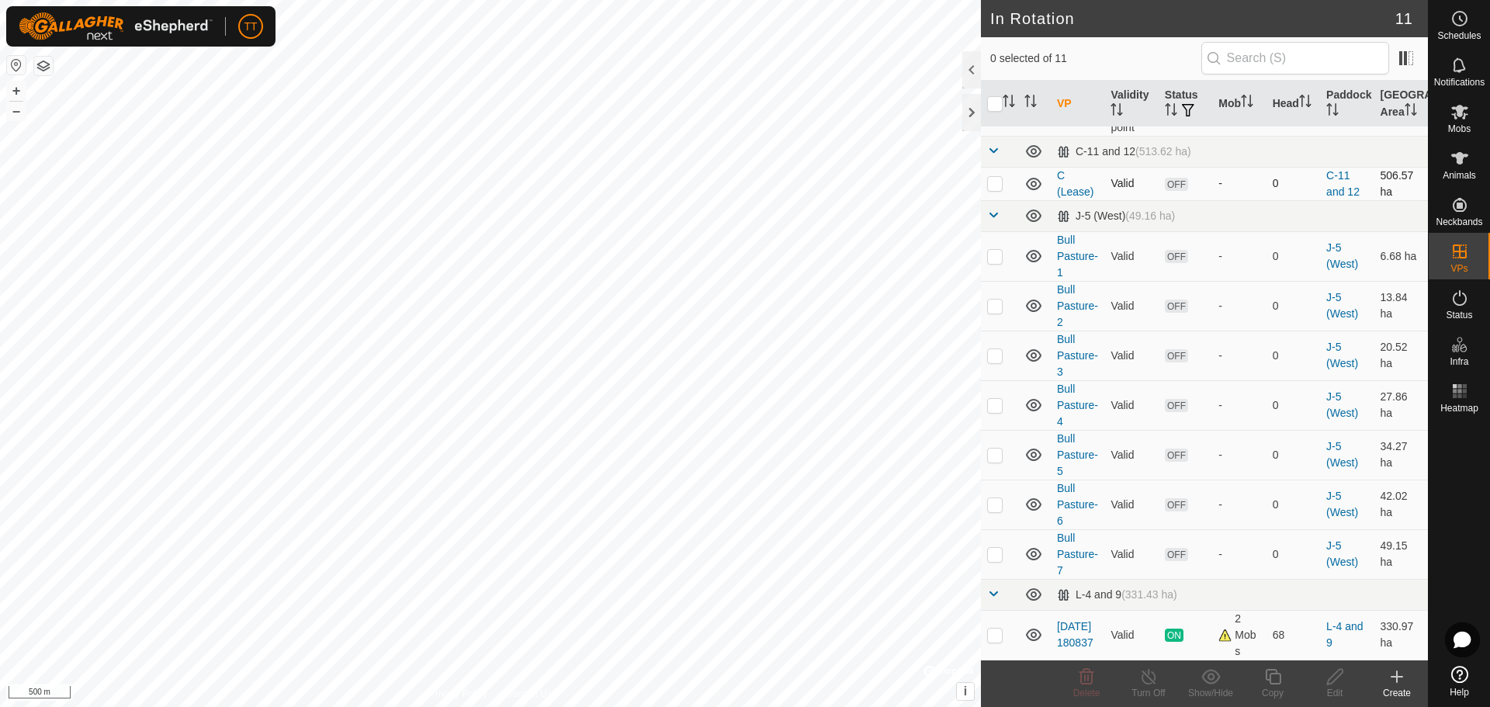
click at [997, 182] on p-checkbox at bounding box center [995, 183] width 16 height 12
click at [1205, 683] on icon at bounding box center [1210, 676] width 19 height 19
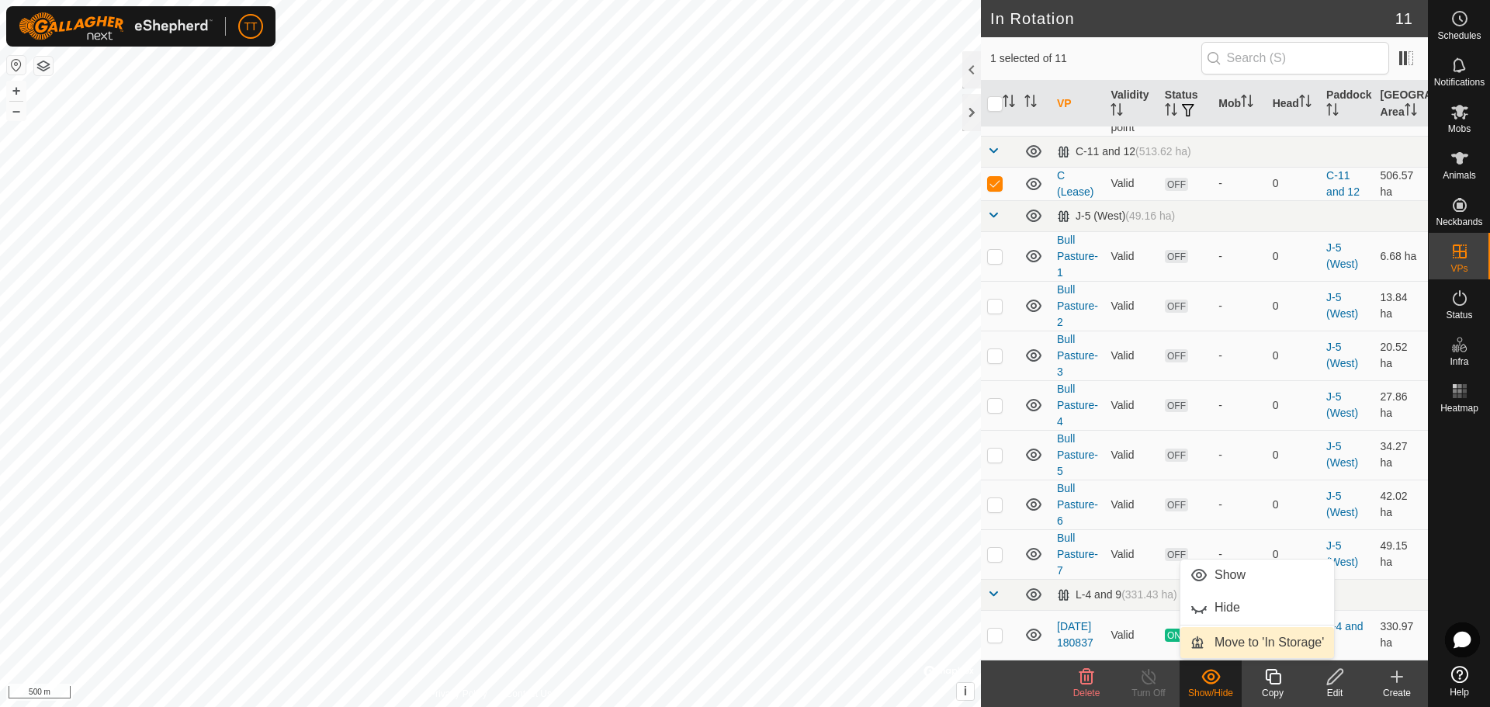
click at [1228, 647] on link "Move to 'In Storage'" at bounding box center [1257, 642] width 154 height 31
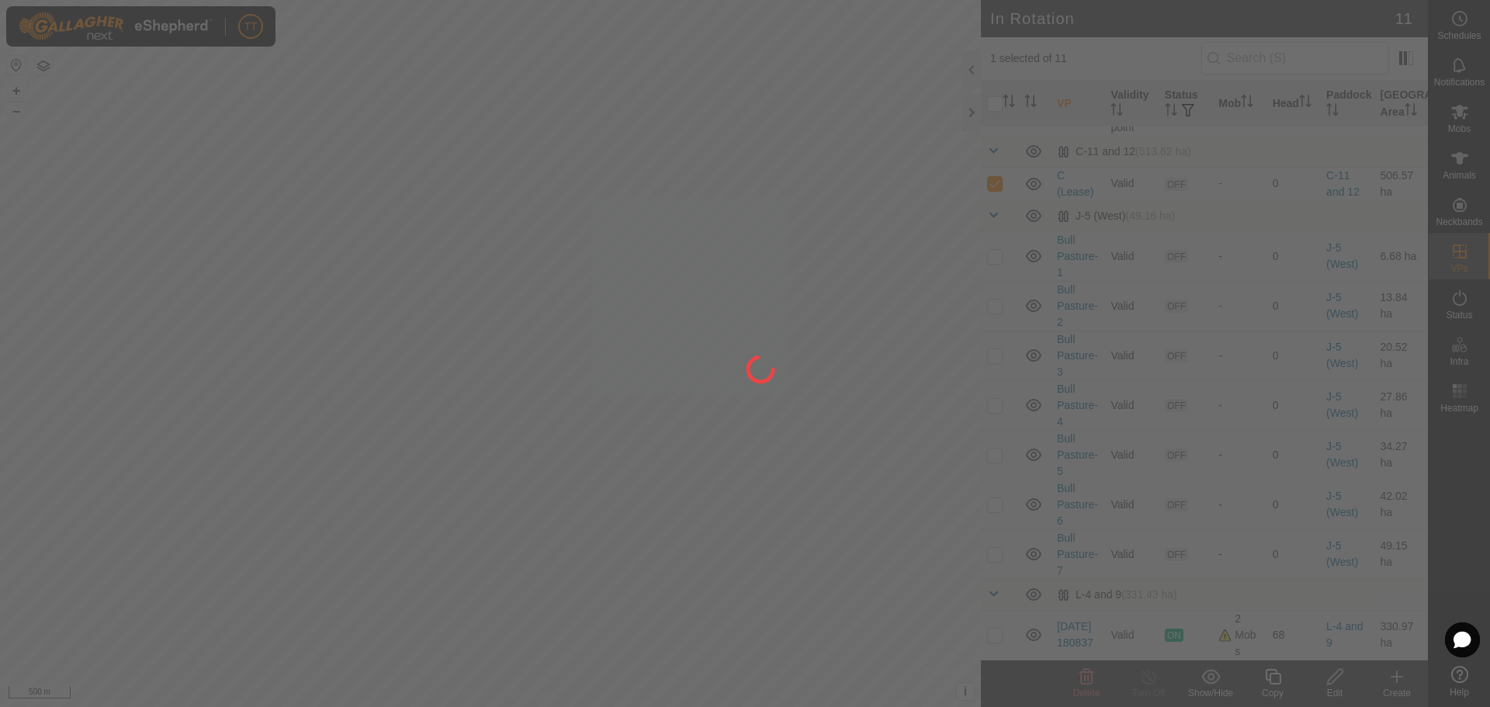
checkbox input "false"
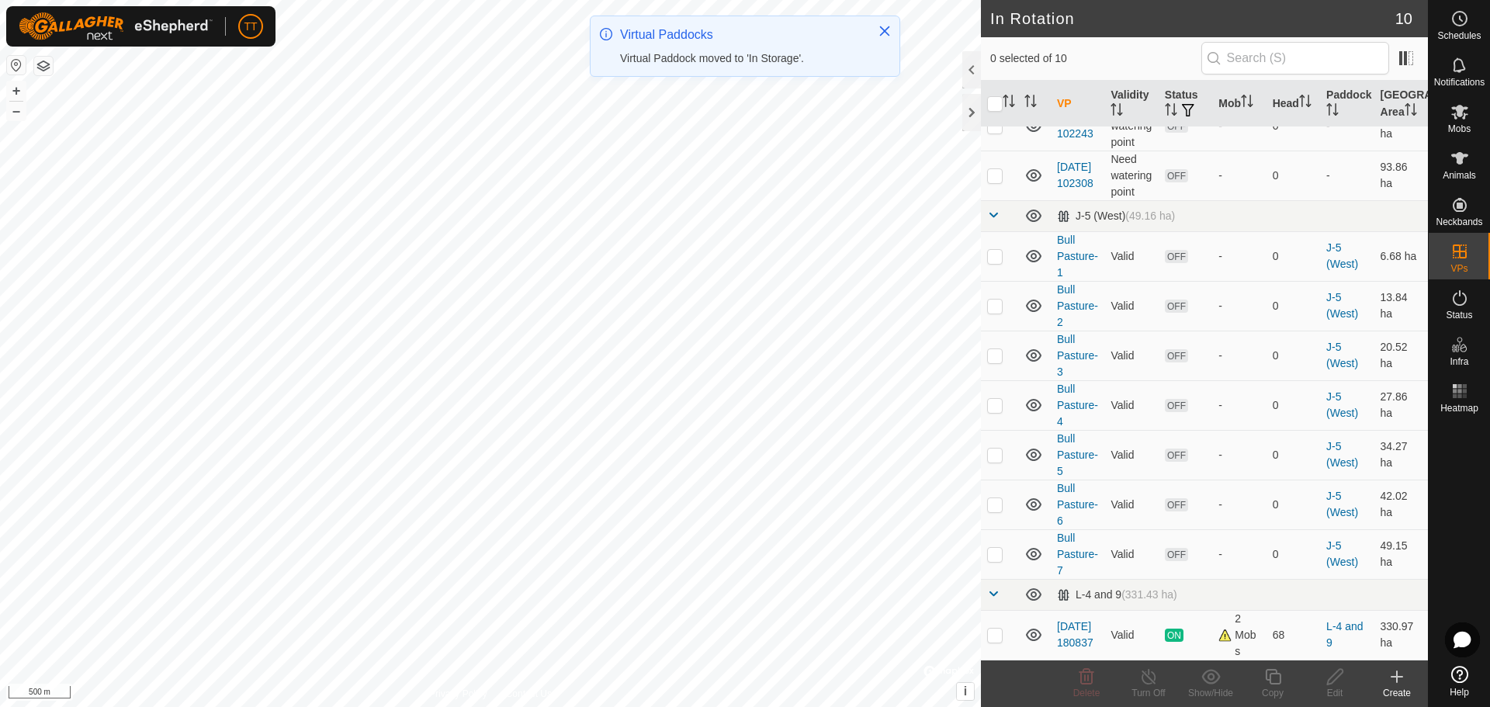
scroll to position [0, 0]
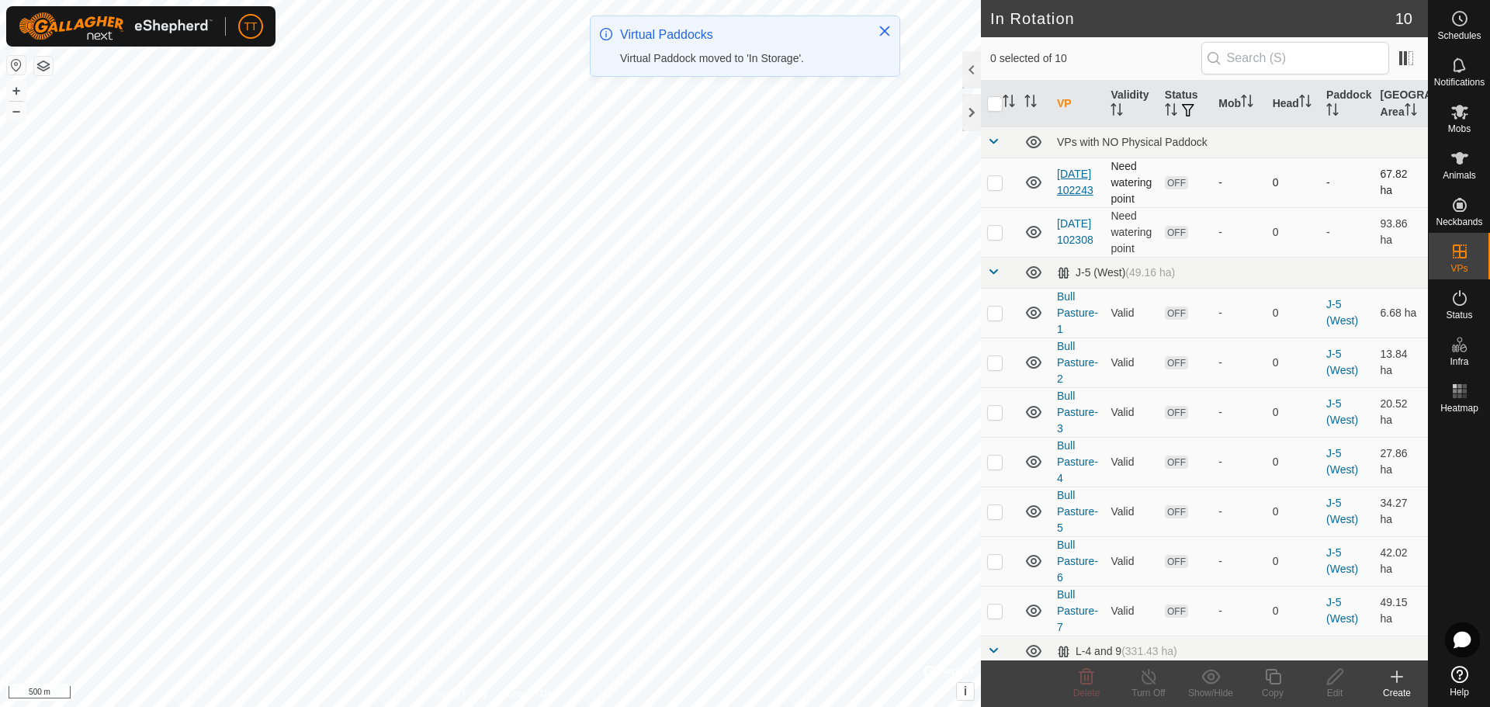
click at [1067, 196] on link "[DATE] 102243" at bounding box center [1075, 182] width 36 height 29
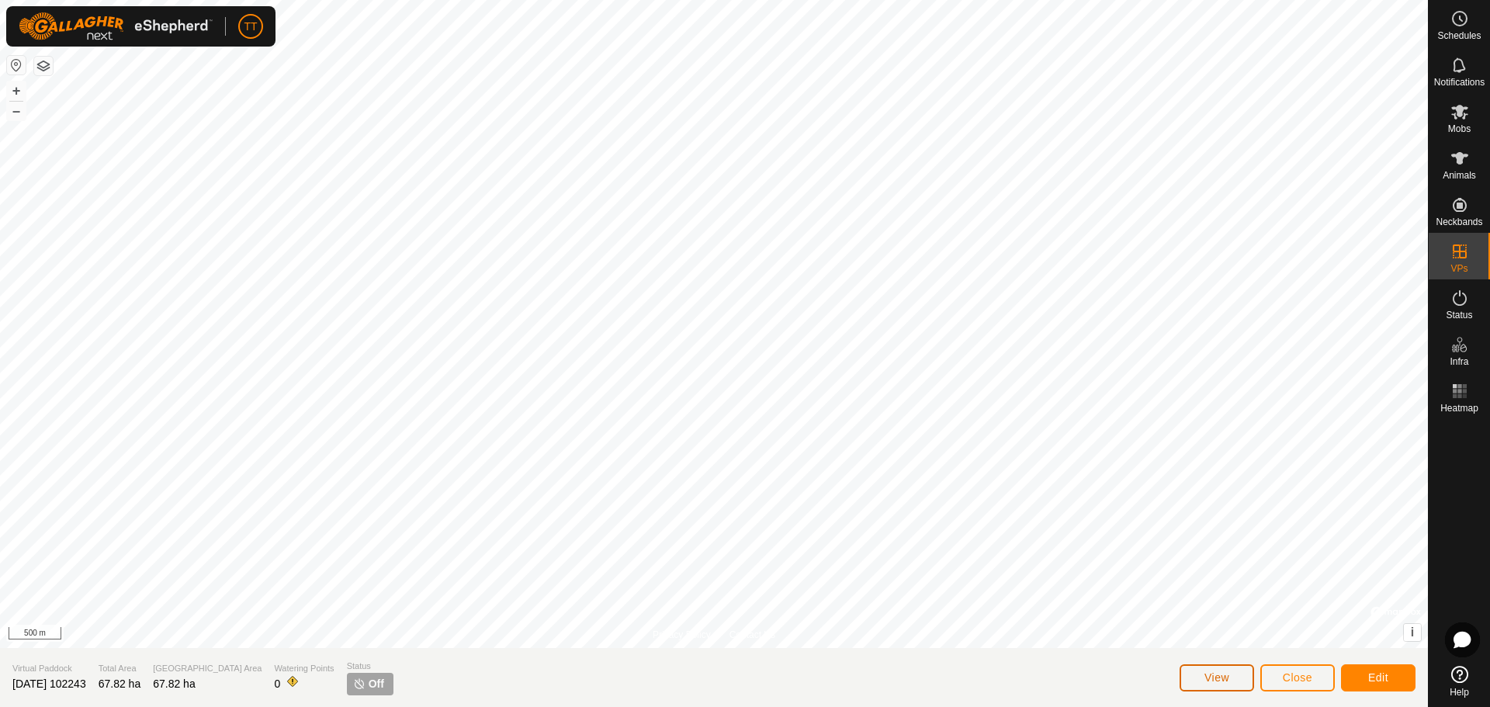
click at [1239, 675] on button "View" at bounding box center [1217, 677] width 75 height 27
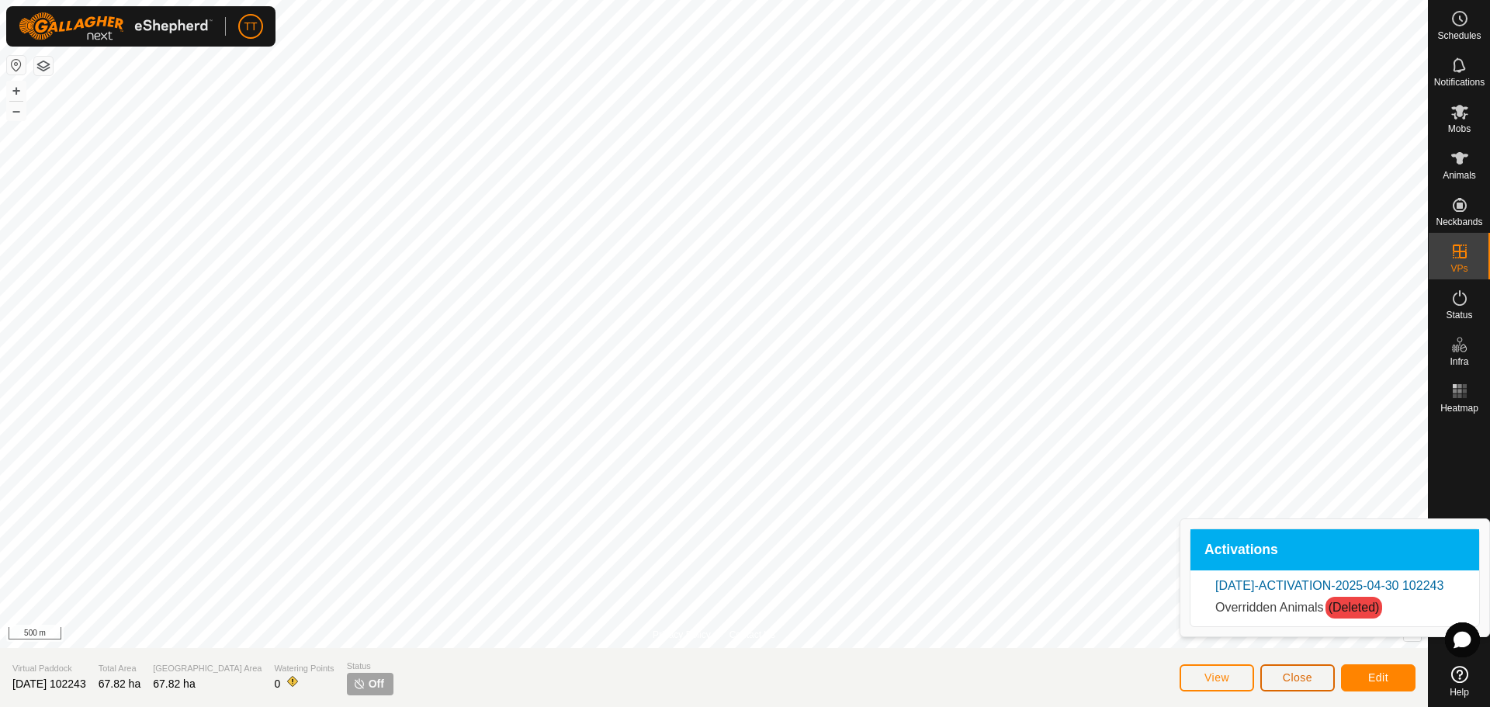
click at [1290, 678] on span "Close" at bounding box center [1297, 677] width 29 height 12
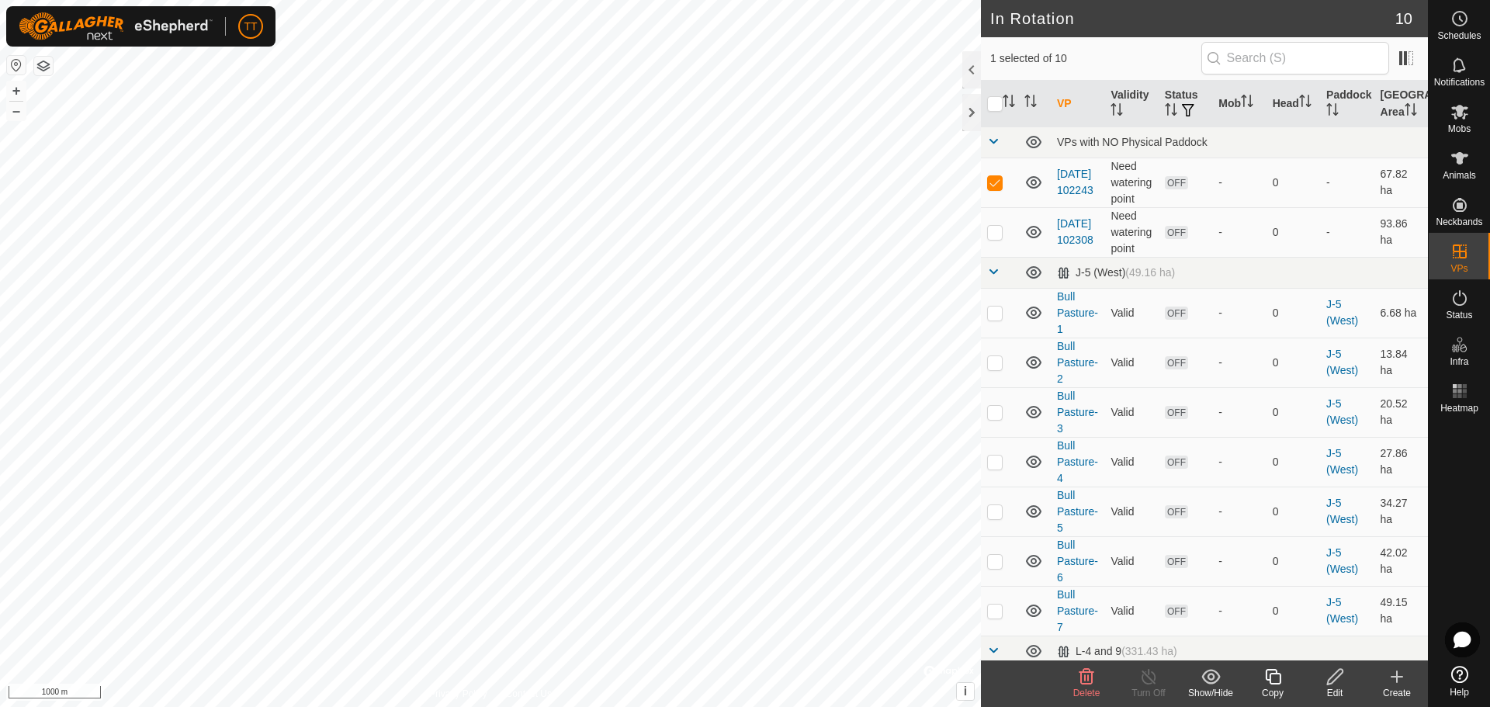
click at [1090, 681] on icon at bounding box center [1086, 676] width 19 height 19
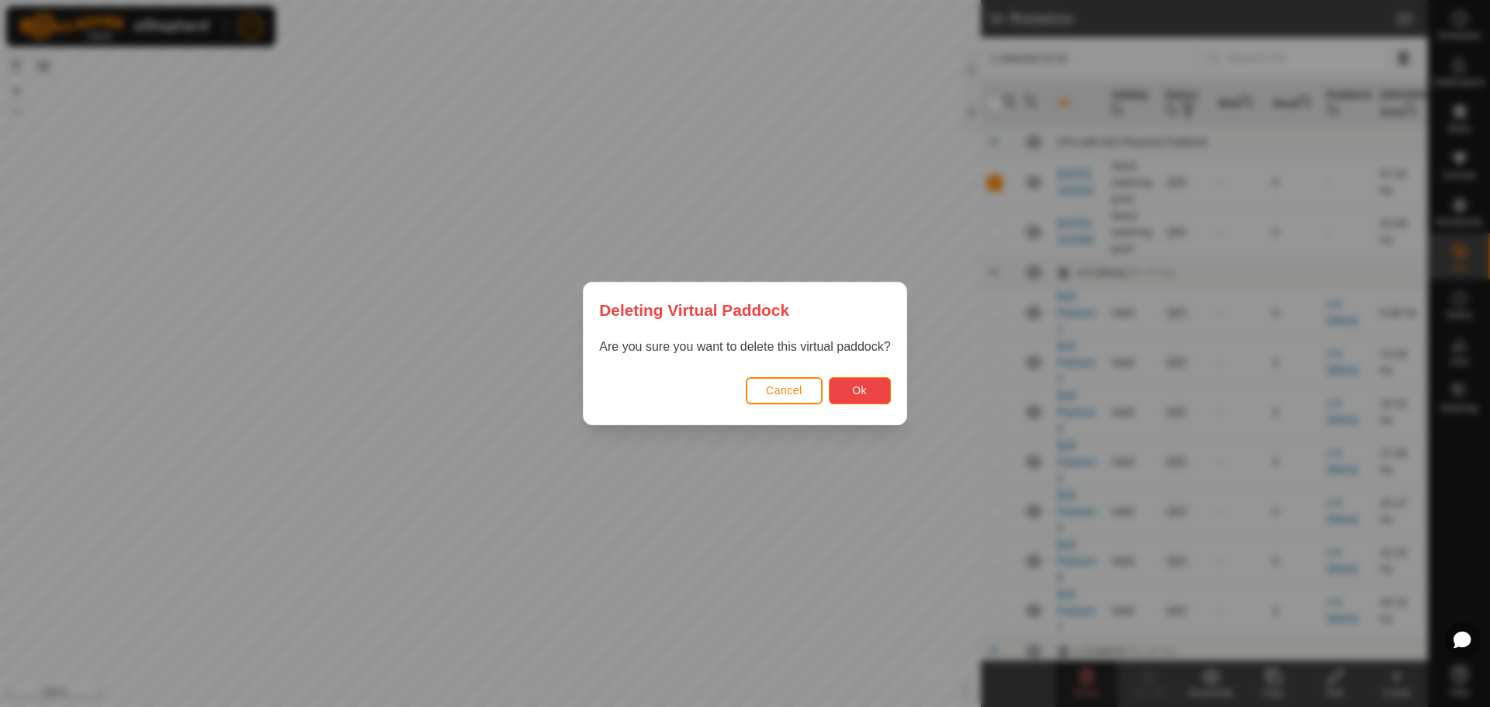
click at [866, 391] on span "Ok" at bounding box center [859, 390] width 15 height 12
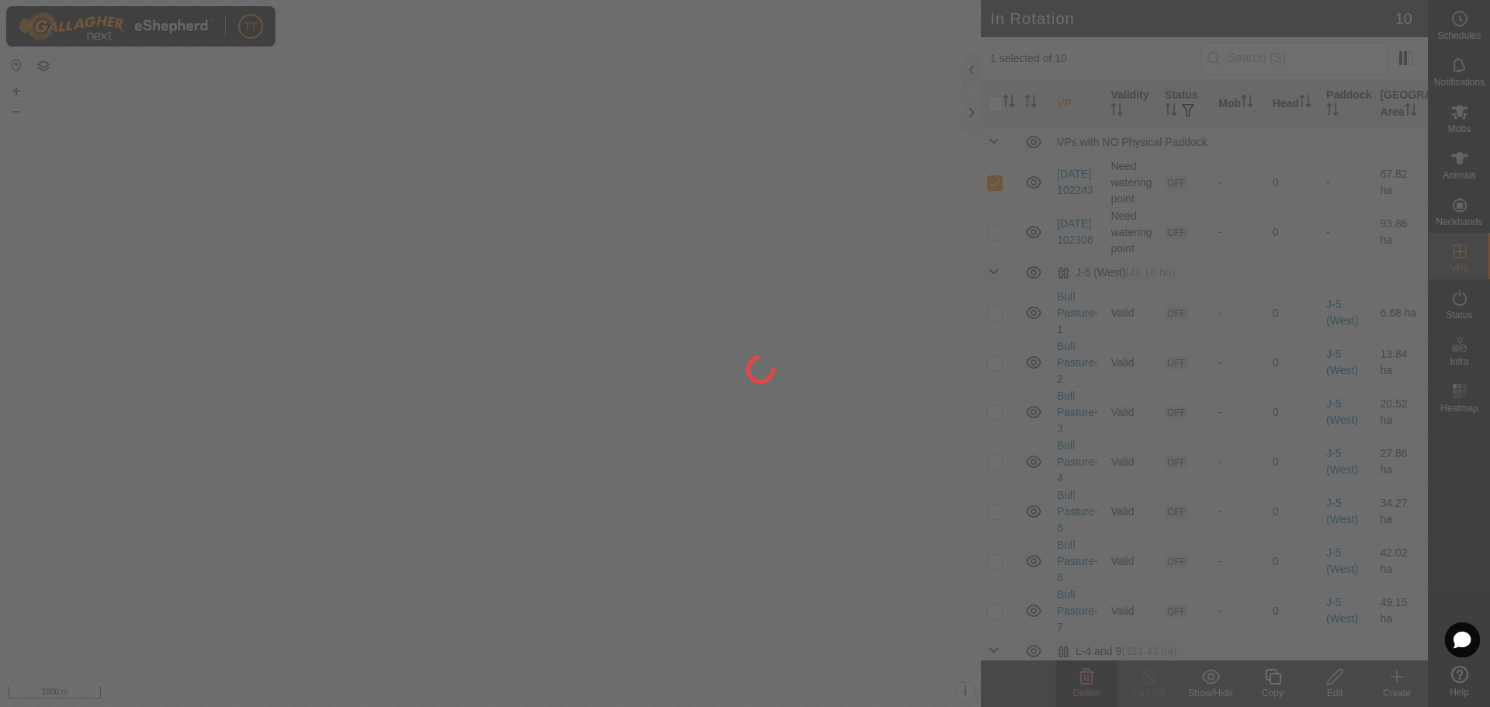
checkbox input "false"
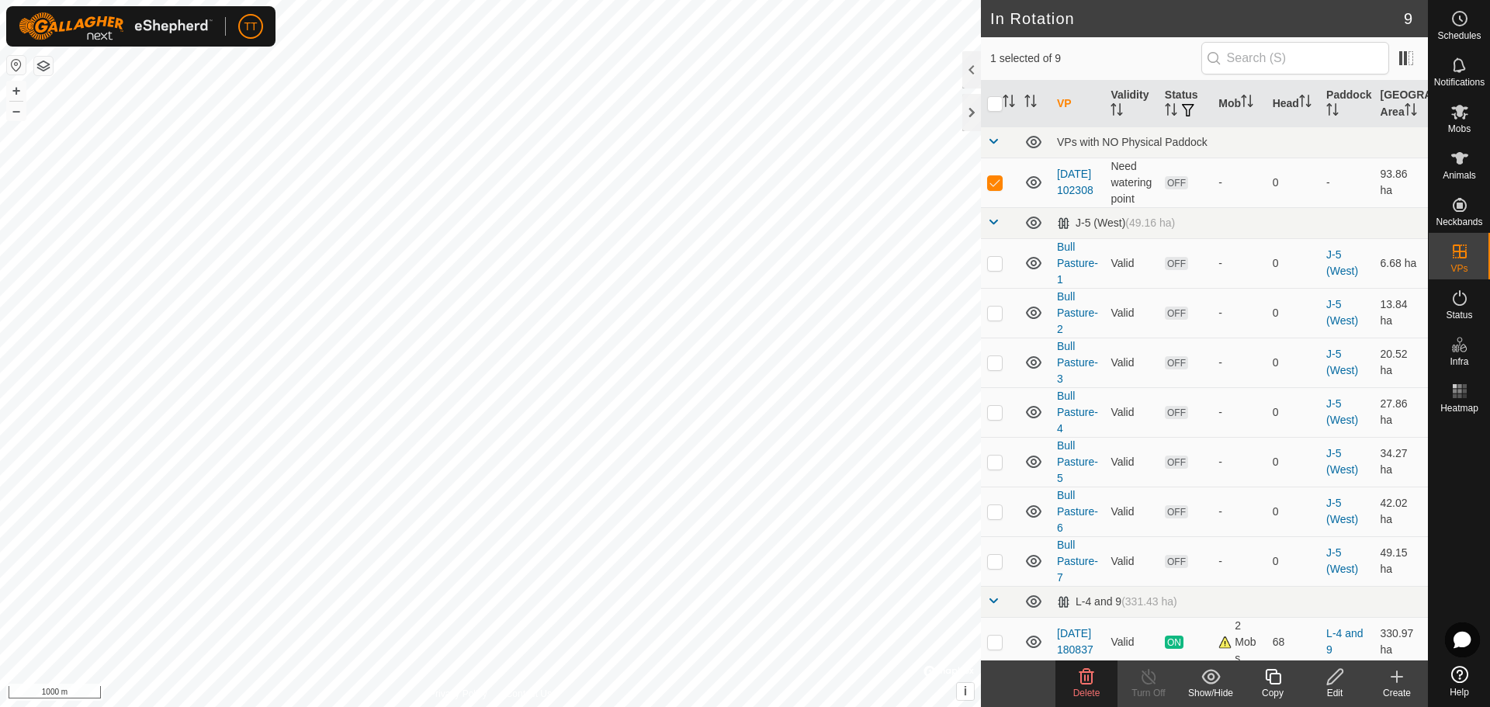
click at [1076, 677] on delete-svg-icon at bounding box center [1086, 676] width 62 height 19
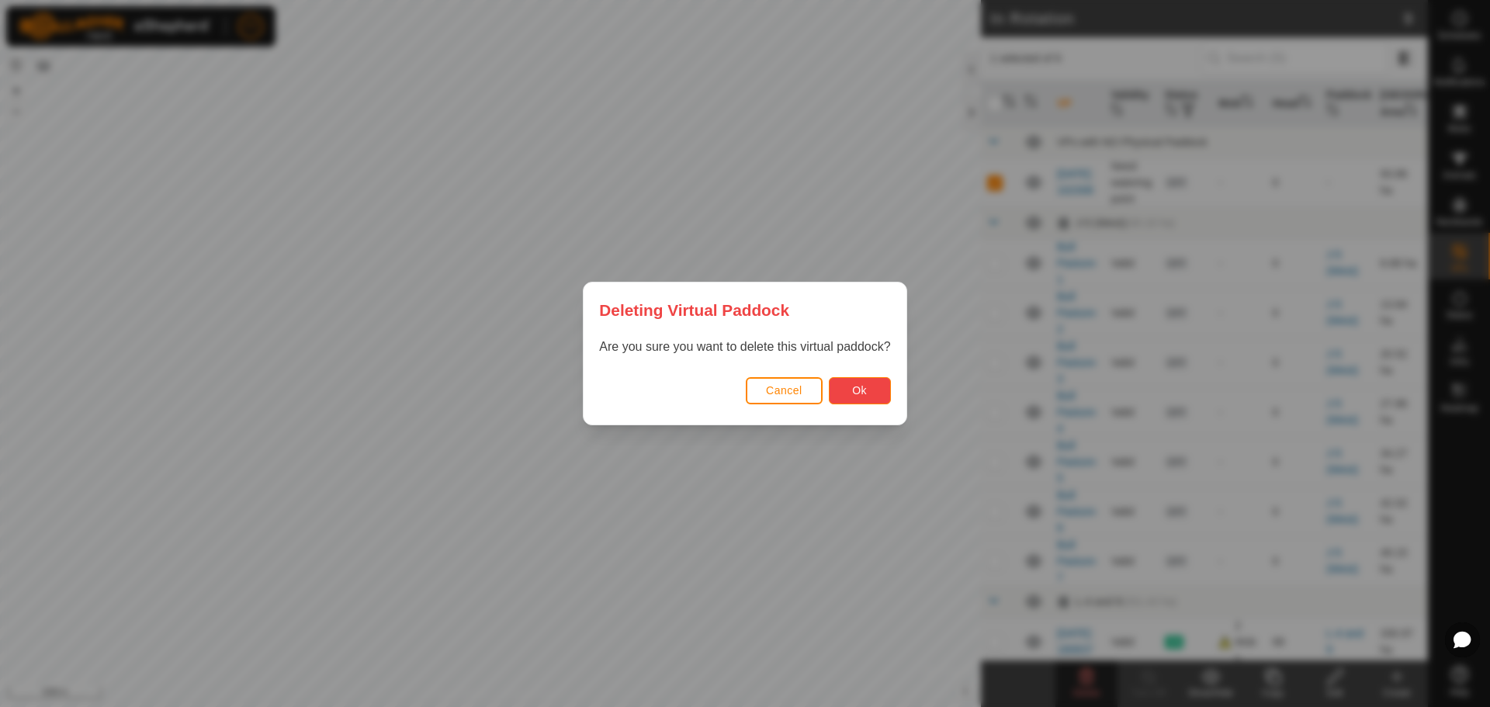
click at [838, 390] on button "Ok" at bounding box center [860, 390] width 62 height 27
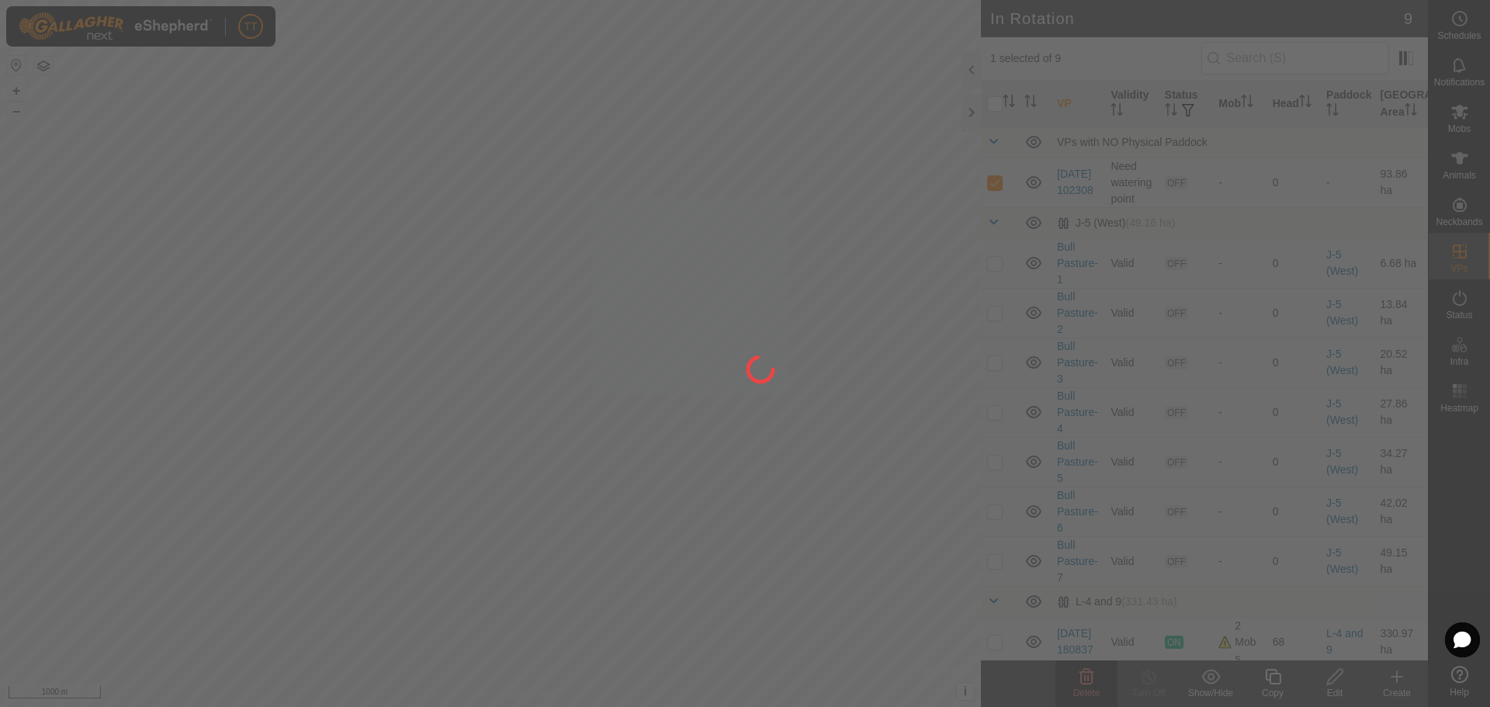
checkbox input "false"
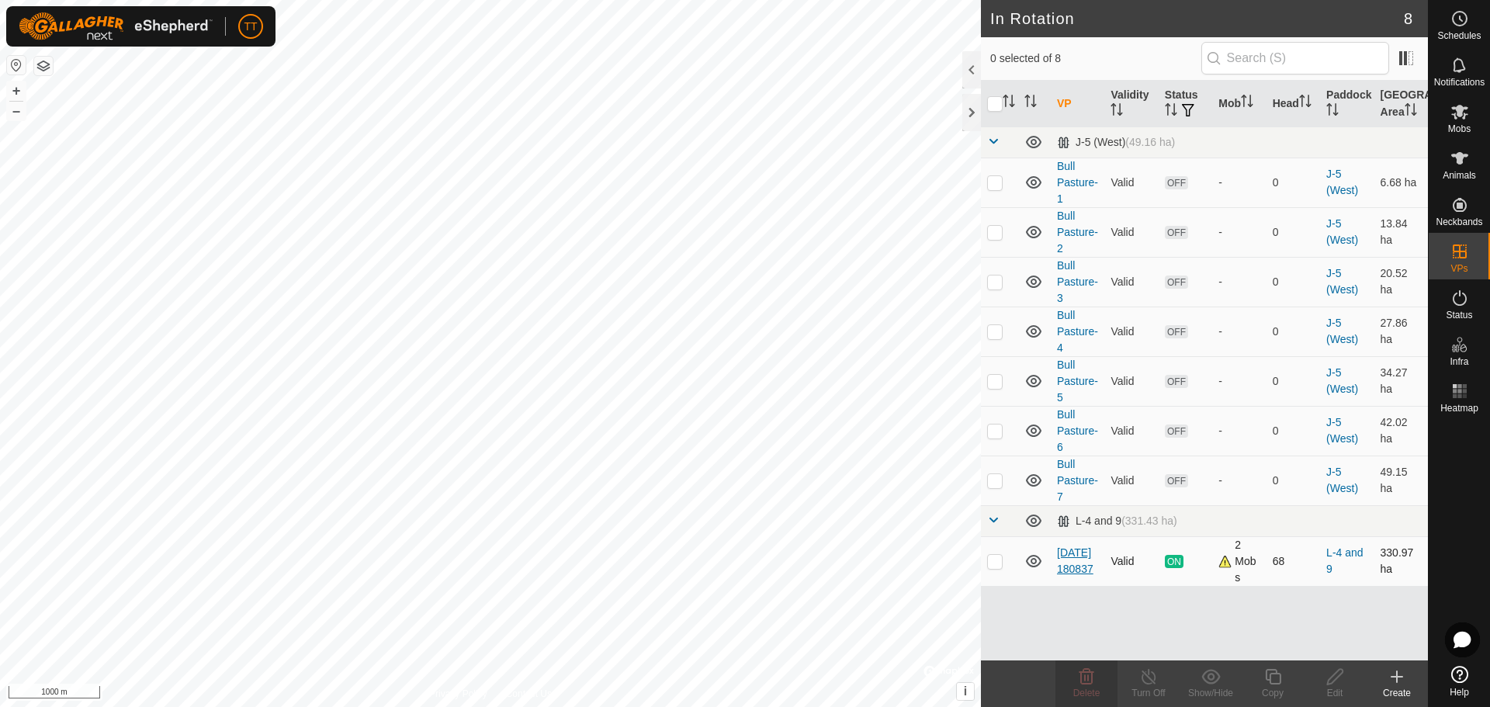
click at [1068, 560] on link "[DATE] 180837" at bounding box center [1075, 560] width 36 height 29
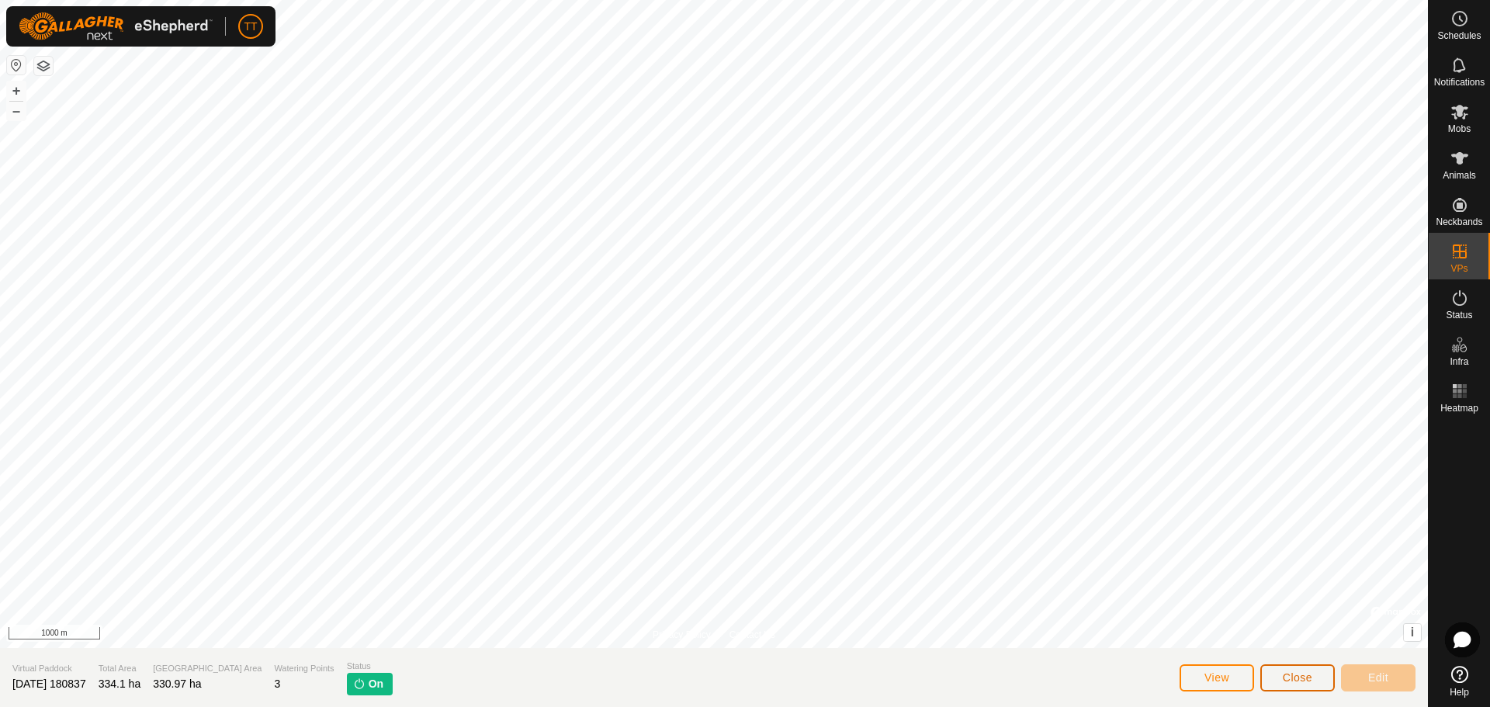
click at [1277, 671] on button "Close" at bounding box center [1297, 677] width 75 height 27
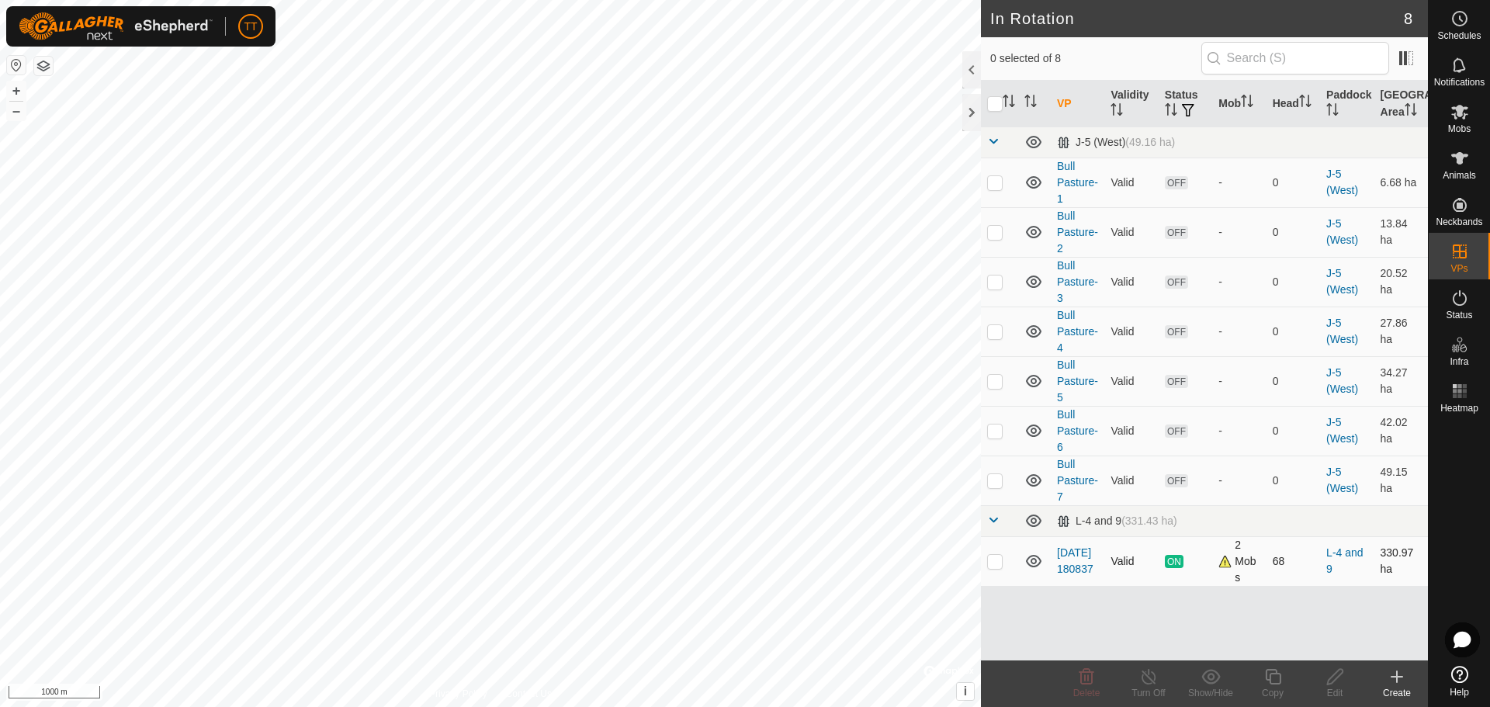
click at [1003, 563] on td at bounding box center [999, 561] width 37 height 50
checkbox input "true"
click at [1207, 676] on icon at bounding box center [1210, 676] width 19 height 19
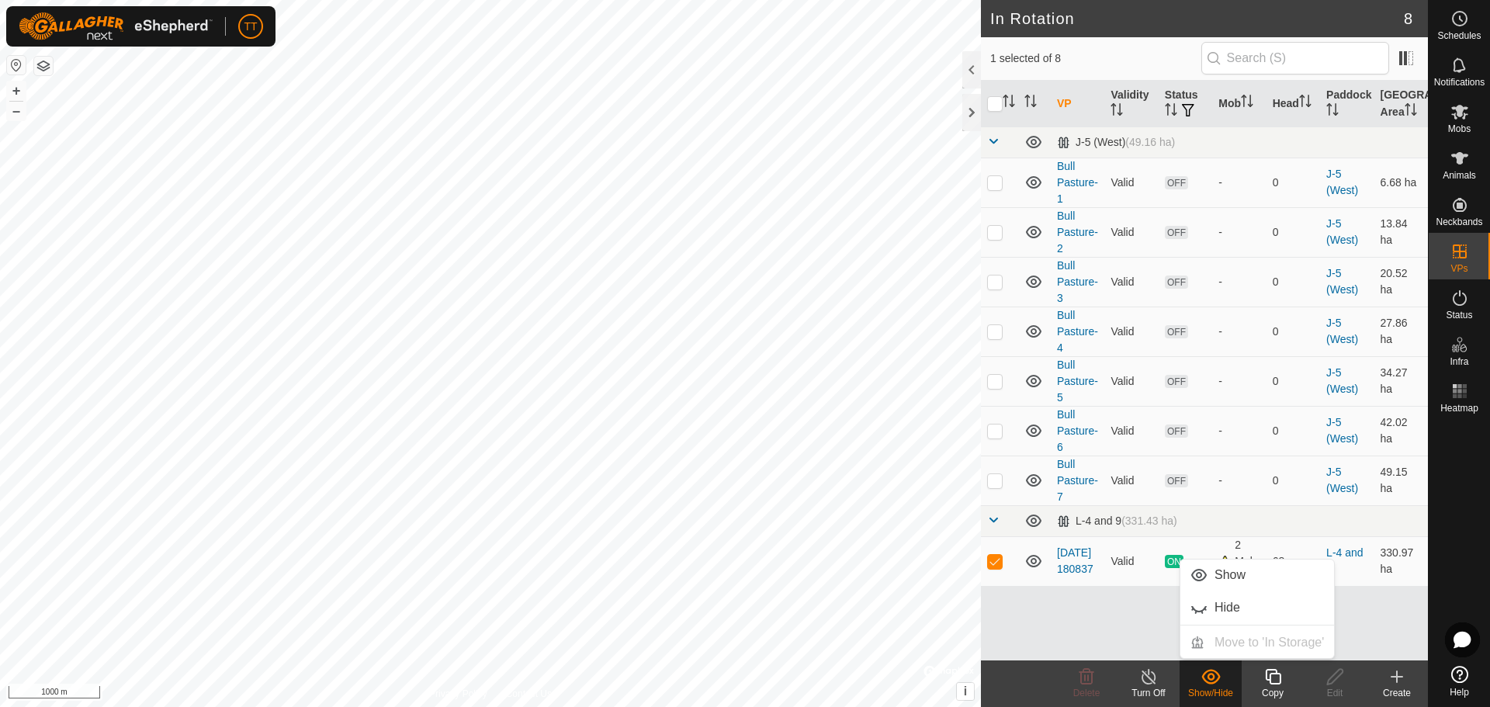
click at [1154, 680] on icon at bounding box center [1149, 677] width 14 height 16
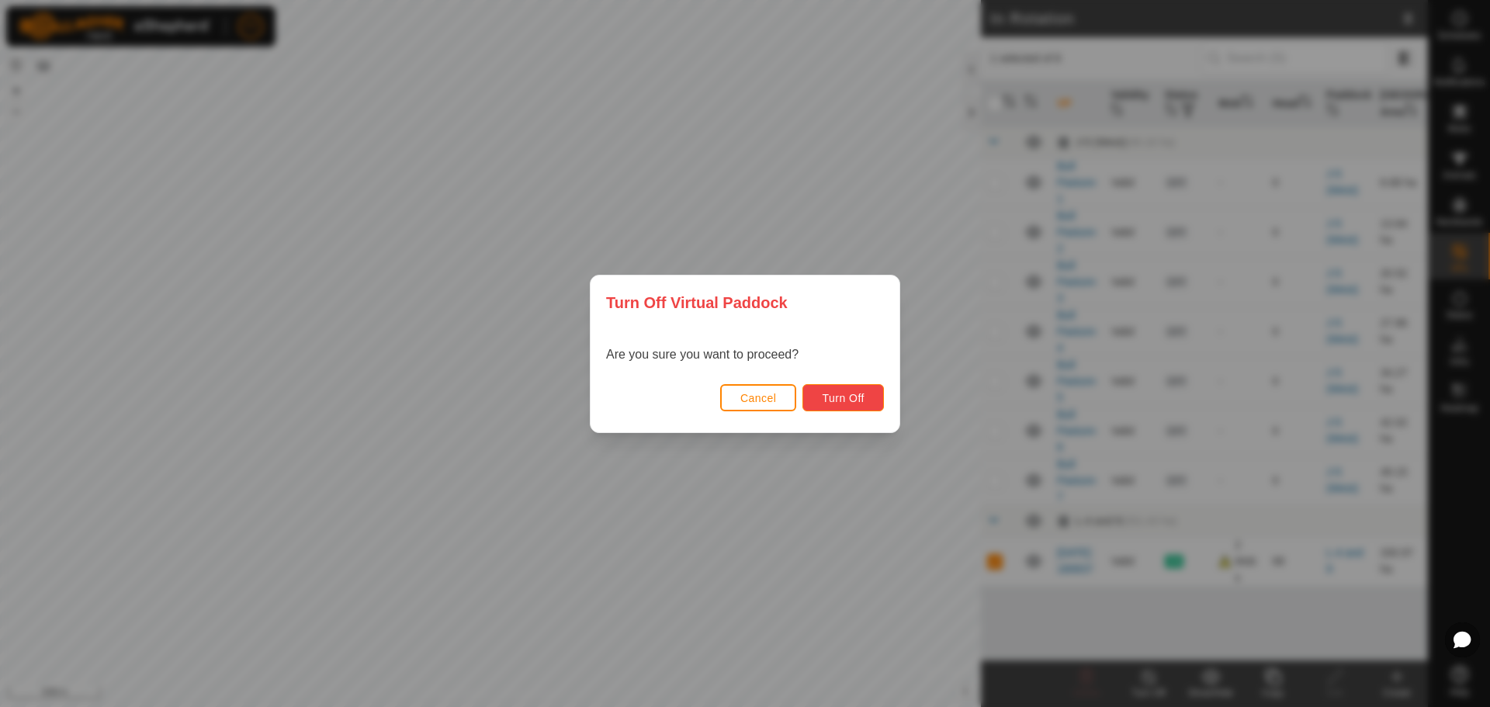
click at [835, 398] on span "Turn Off" at bounding box center [843, 398] width 43 height 12
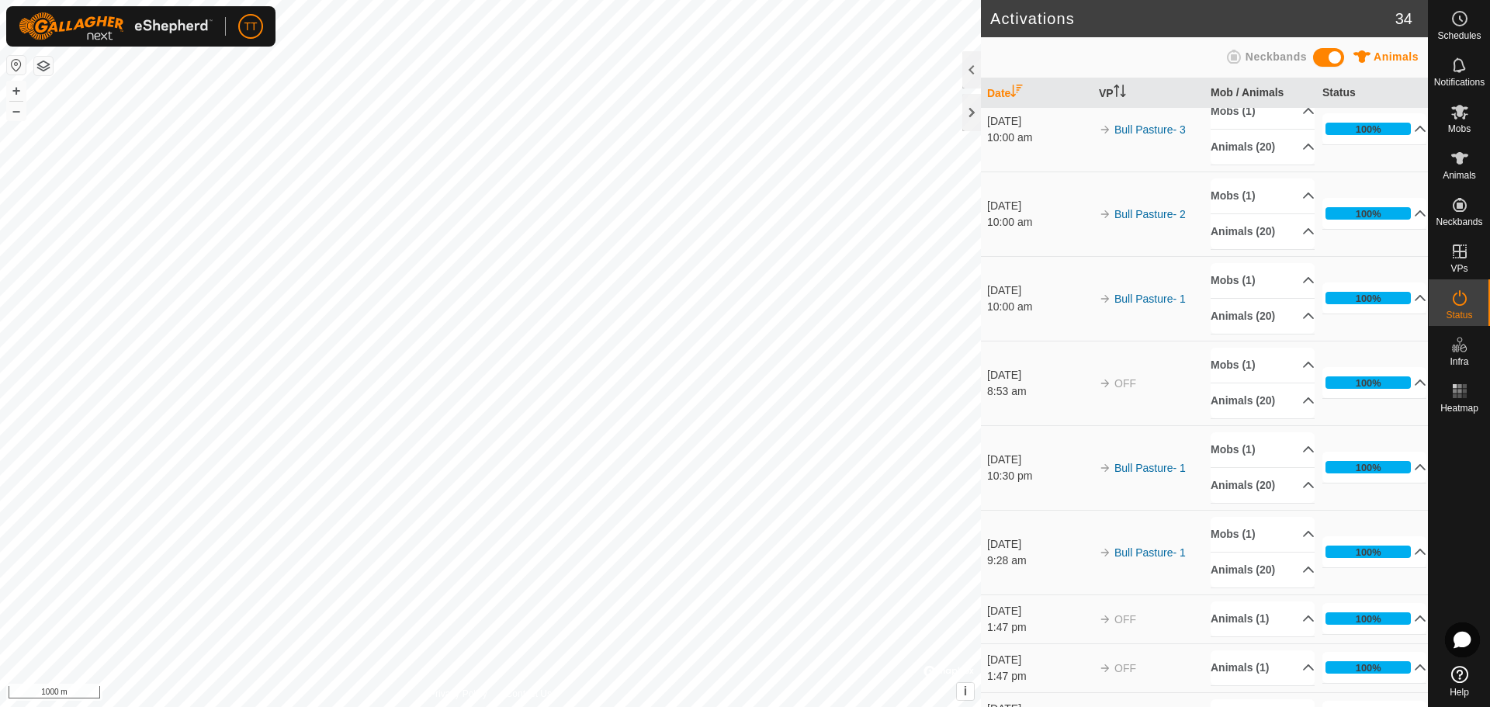
scroll to position [1742, 0]
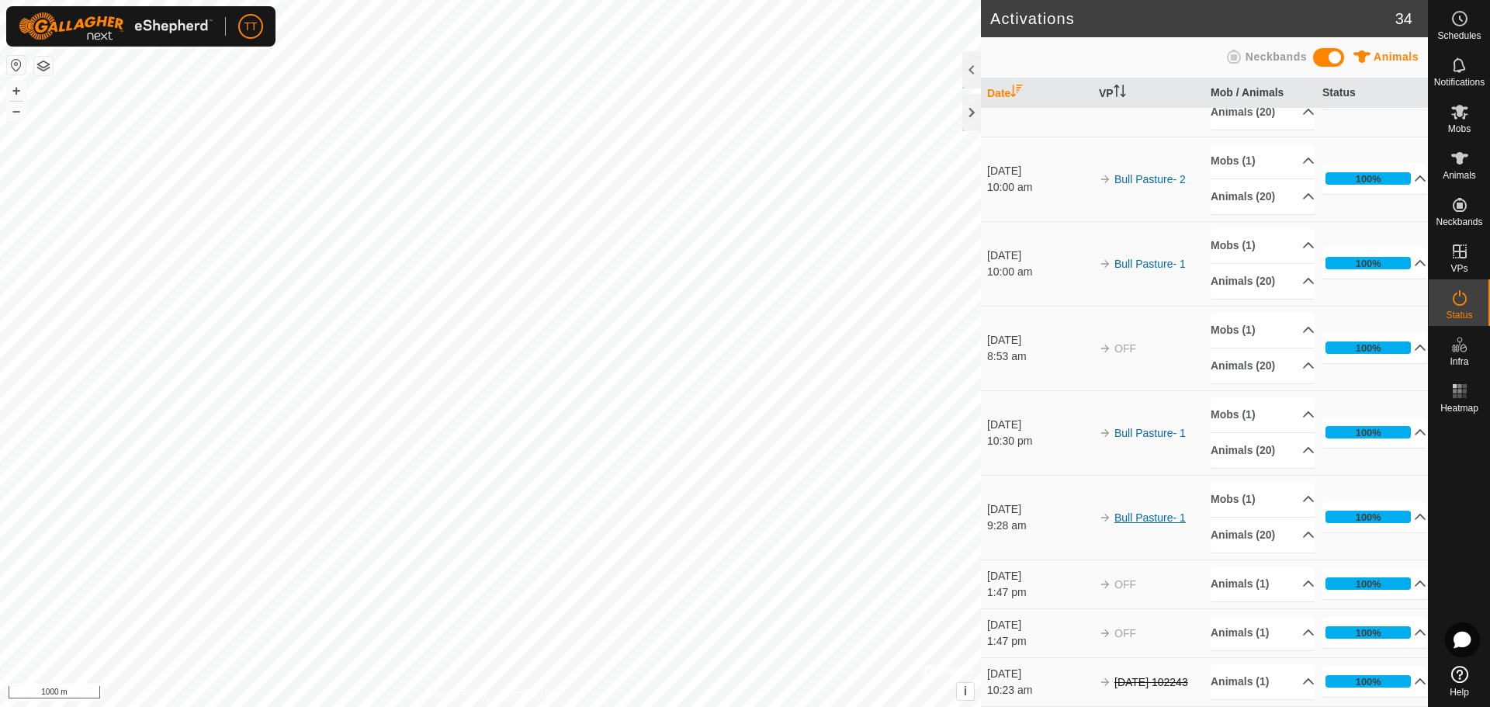
click at [1146, 520] on link "Bull Pasture- 1" at bounding box center [1149, 517] width 71 height 12
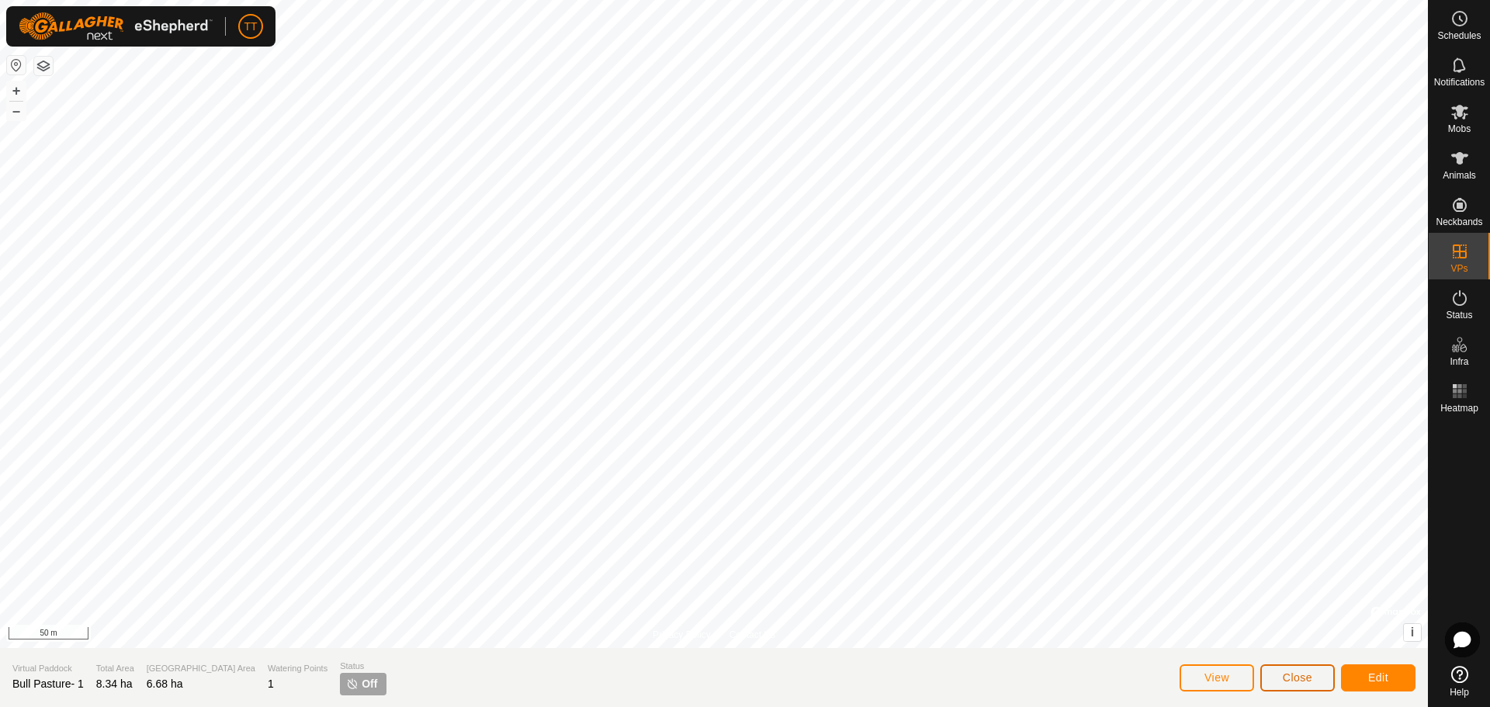
click at [1293, 681] on span "Close" at bounding box center [1297, 677] width 29 height 12
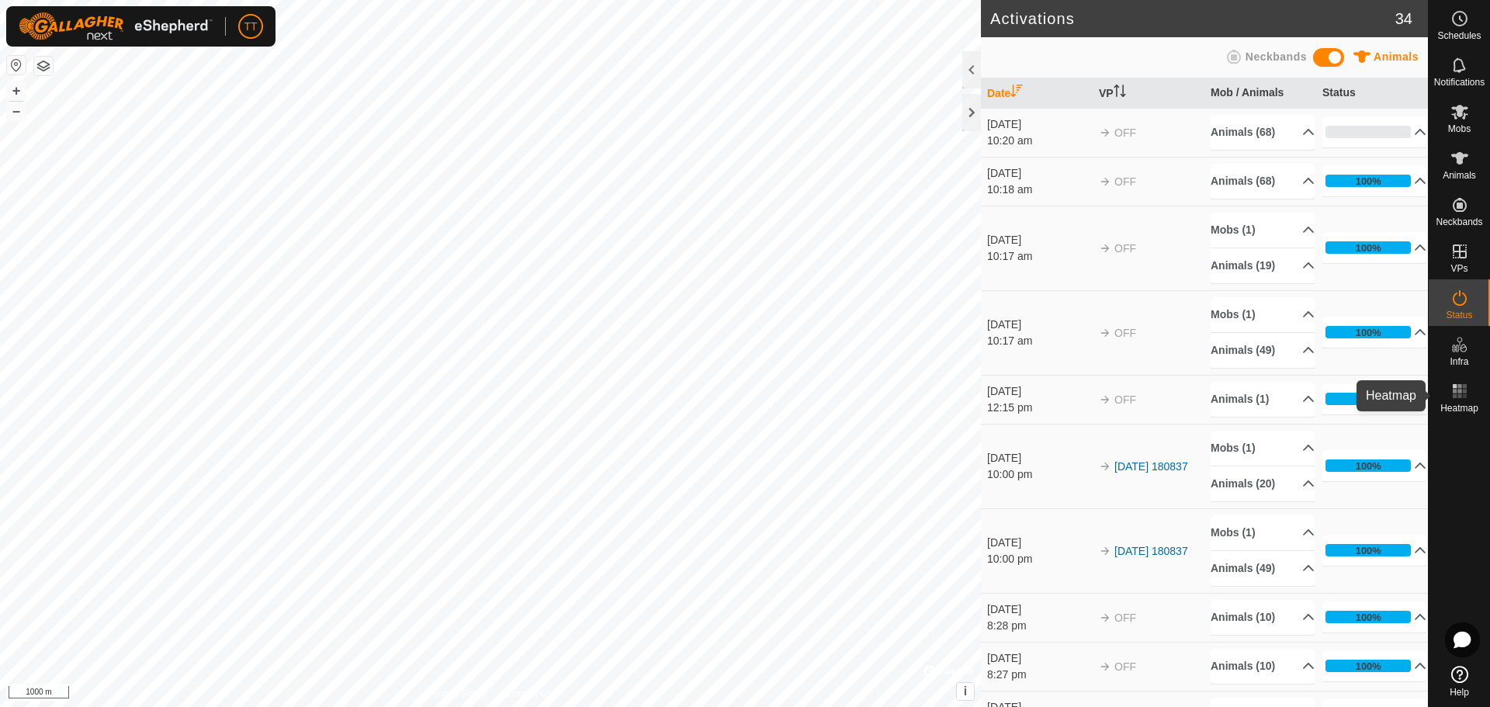
click at [1443, 396] on div "Heatmap" at bounding box center [1459, 396] width 61 height 47
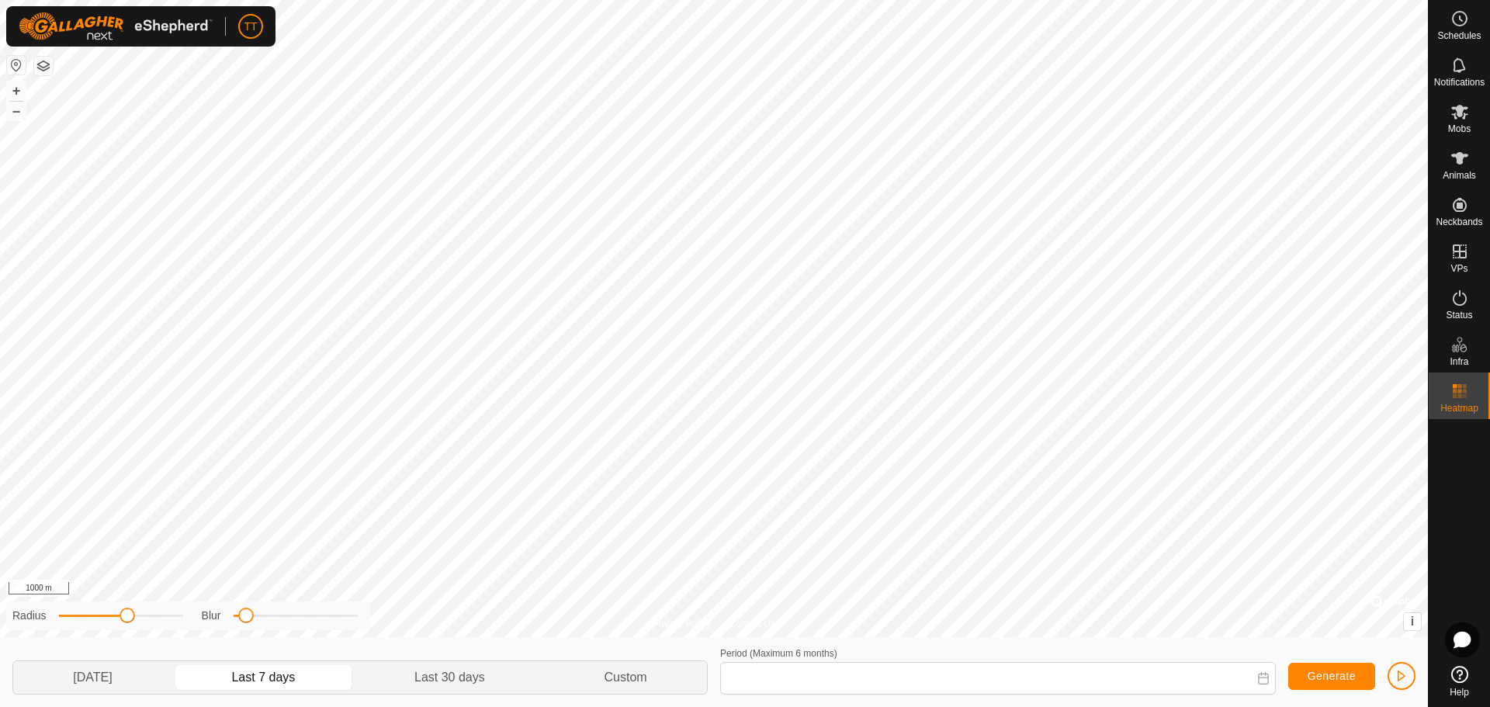
type input "[DATE] - [DATE]"
click at [1475, 311] on div "Status" at bounding box center [1459, 302] width 61 height 47
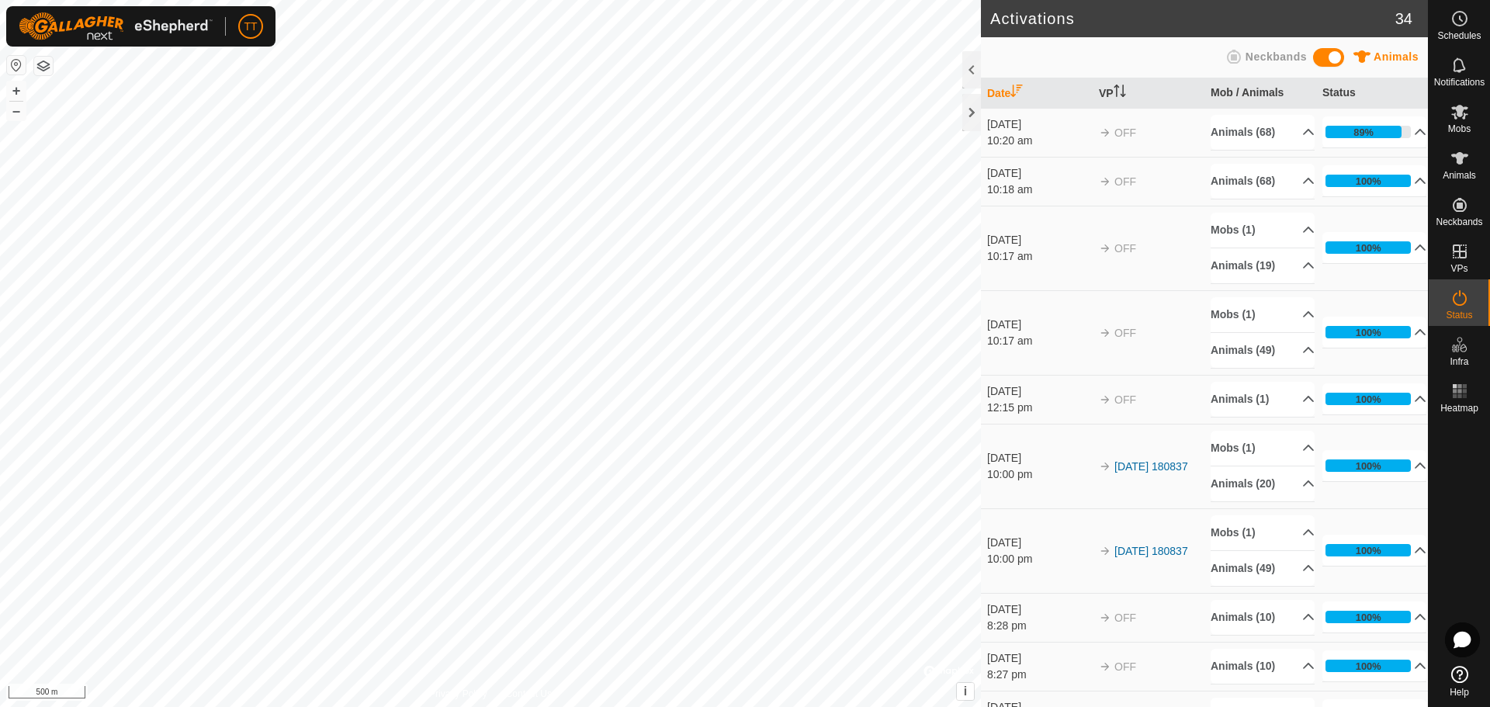
click at [1333, 53] on span at bounding box center [1328, 57] width 31 height 19
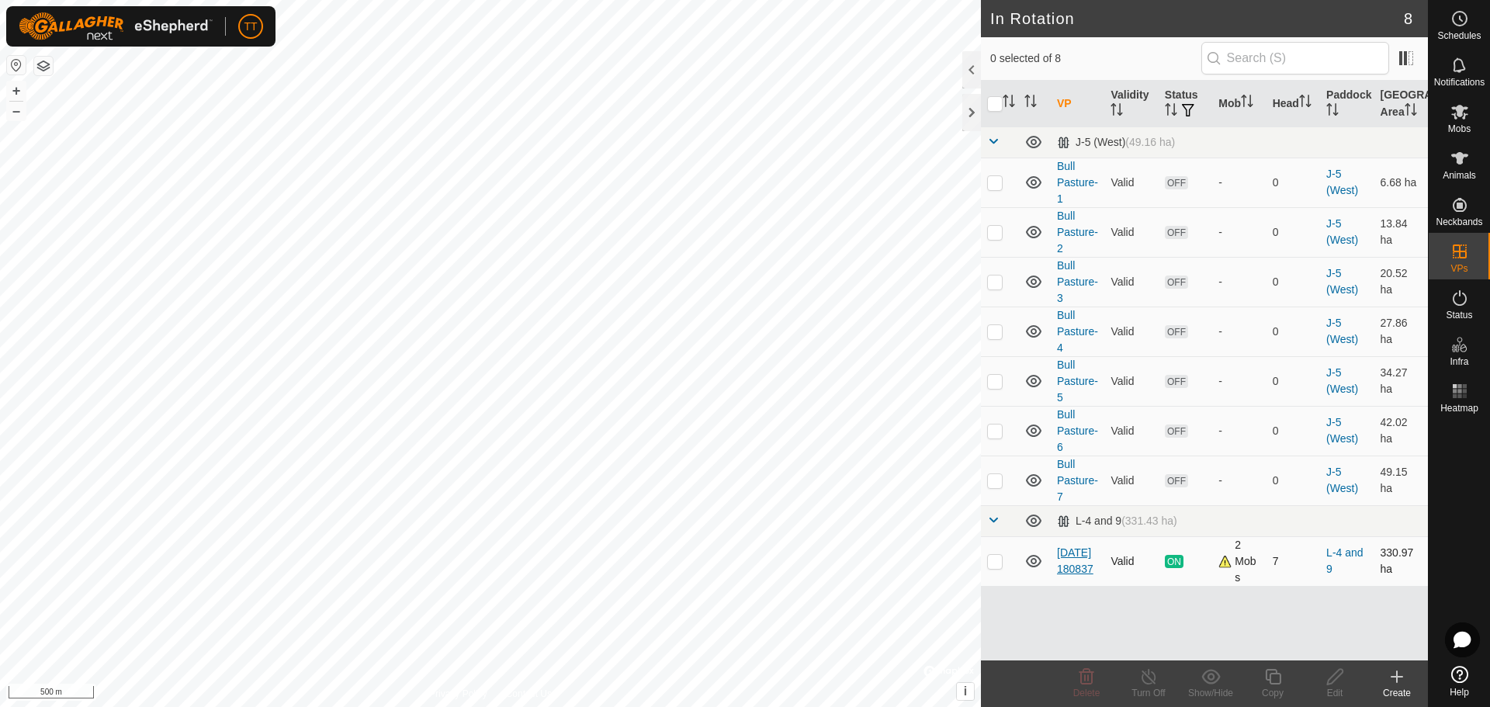
click at [1069, 554] on link "[DATE] 180837" at bounding box center [1075, 560] width 36 height 29
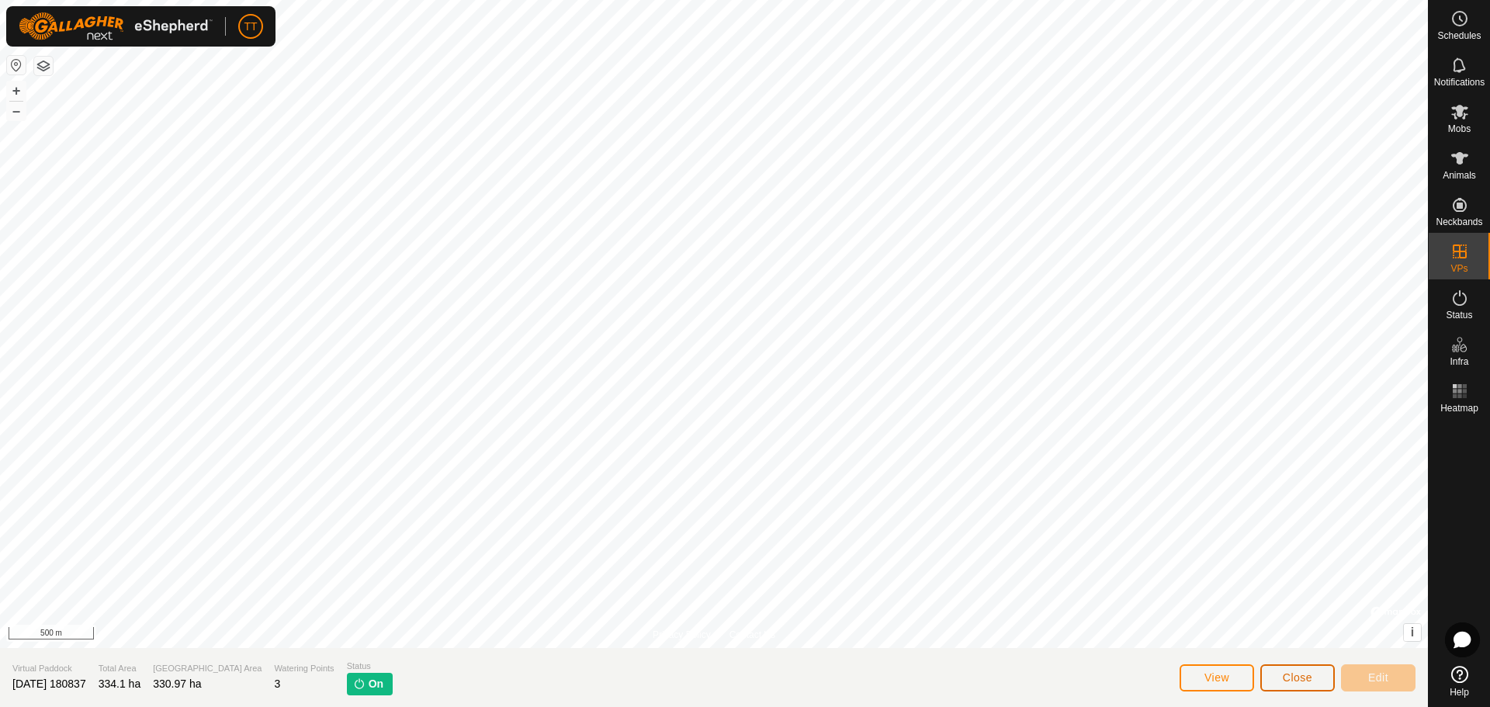
click at [1286, 678] on span "Close" at bounding box center [1297, 677] width 29 height 12
